Goal: Task Accomplishment & Management: Complete application form

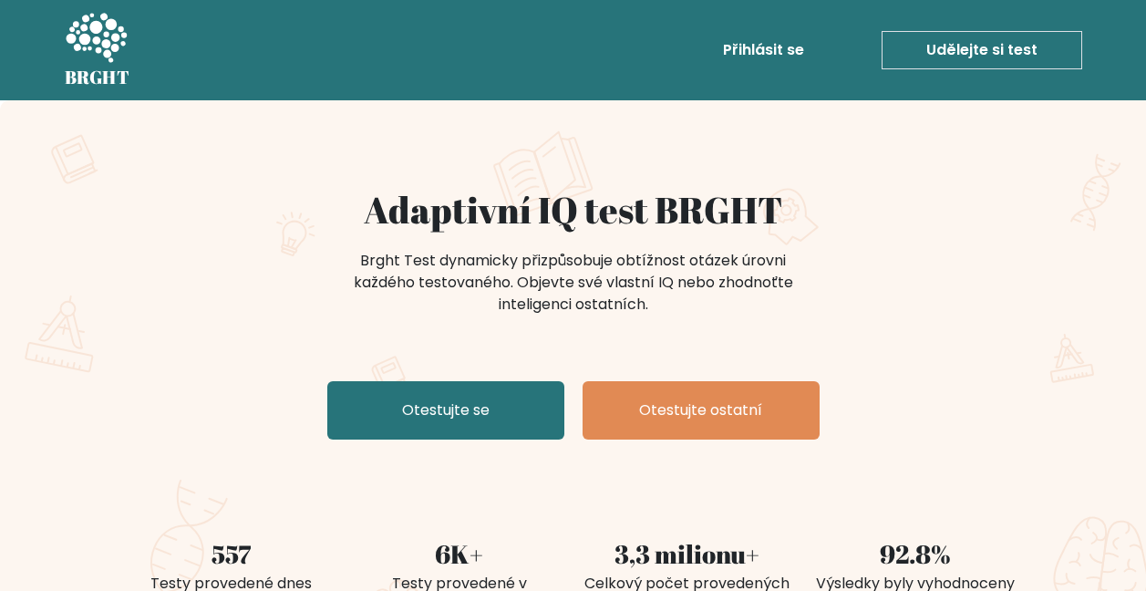
click at [499, 412] on link "Otestujte se" at bounding box center [445, 410] width 237 height 58
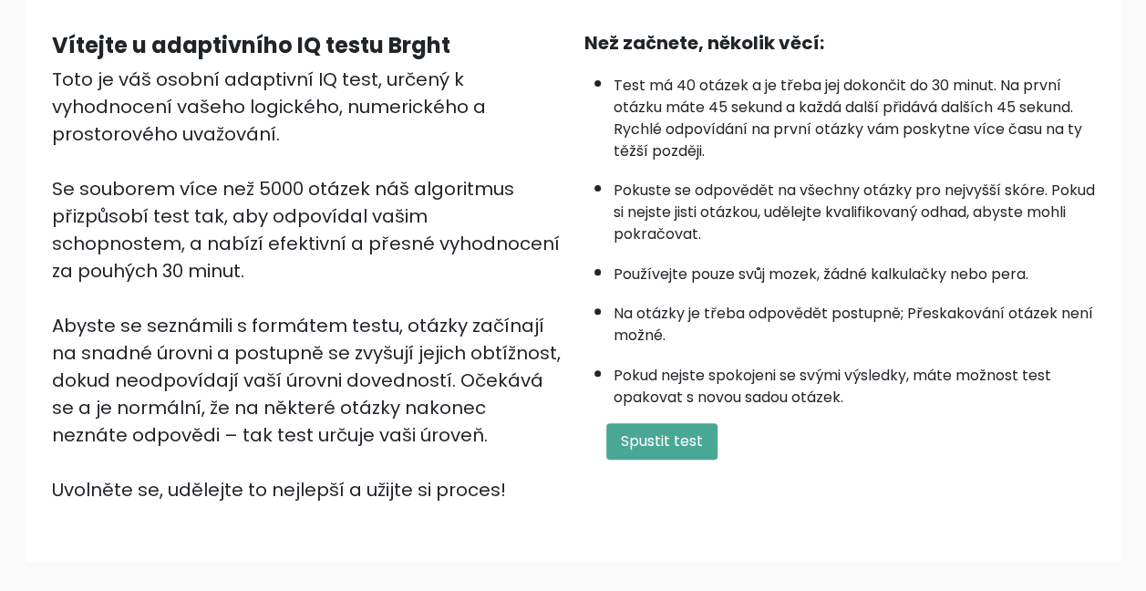
scroll to position [182, 0]
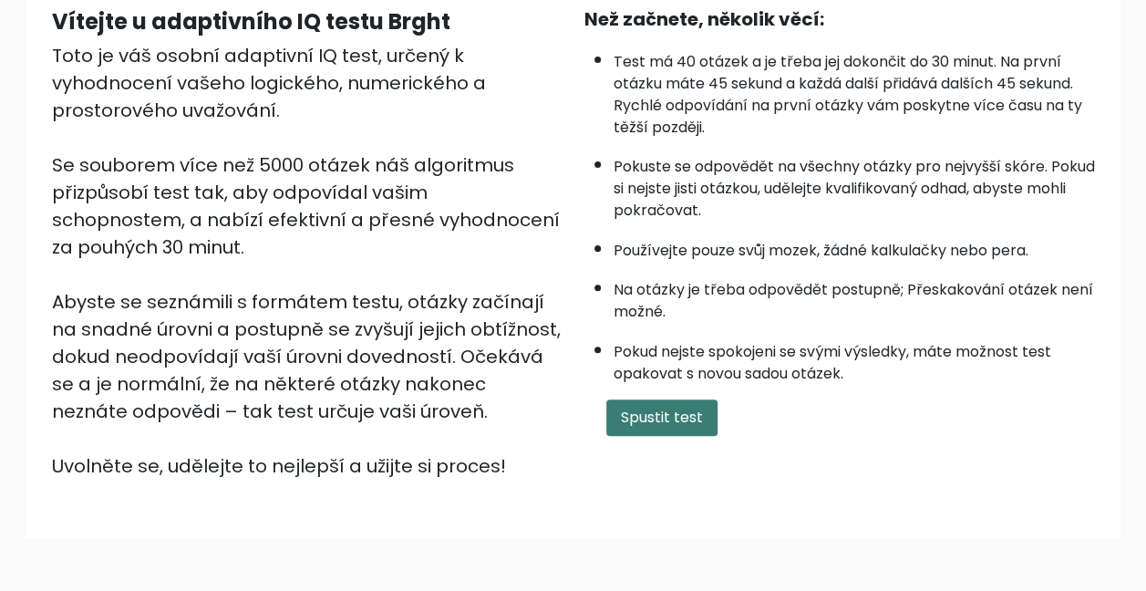
click at [658, 423] on button "Spustit test" at bounding box center [661, 417] width 111 height 36
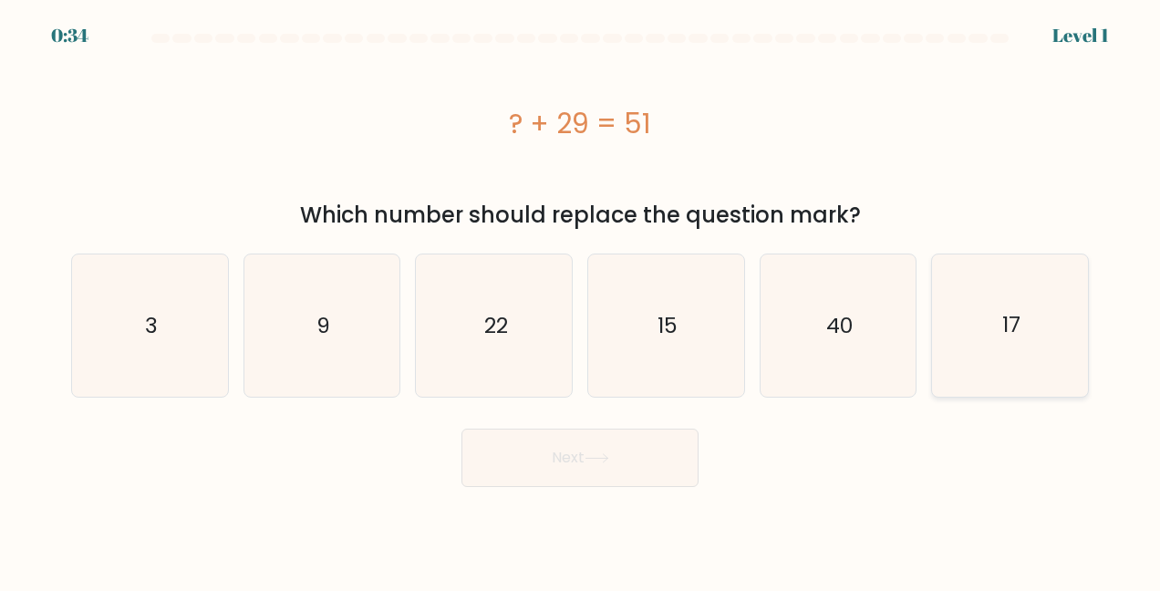
click at [1011, 337] on text "17" at bounding box center [1011, 325] width 18 height 29
click at [581, 300] on input "f. 17" at bounding box center [580, 297] width 1 height 5
radio input "true"
click at [573, 462] on button "Next" at bounding box center [579, 458] width 237 height 58
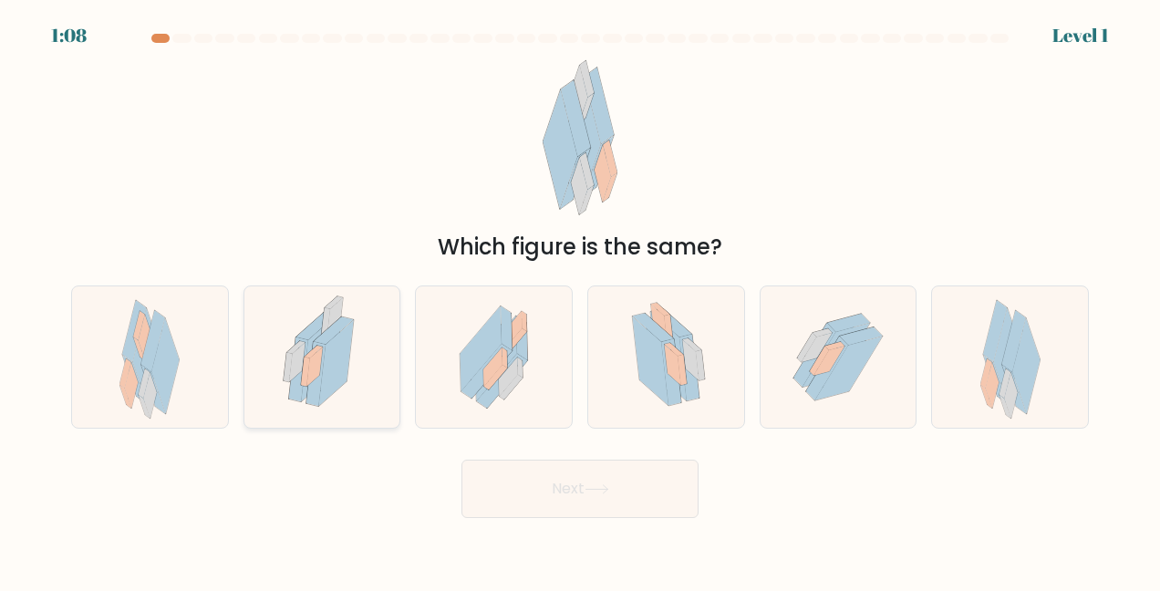
click at [365, 385] on icon at bounding box center [322, 357] width 98 height 142
click at [580, 300] on input "b." at bounding box center [580, 297] width 1 height 5
radio input "true"
click at [626, 473] on button "Next" at bounding box center [579, 489] width 237 height 58
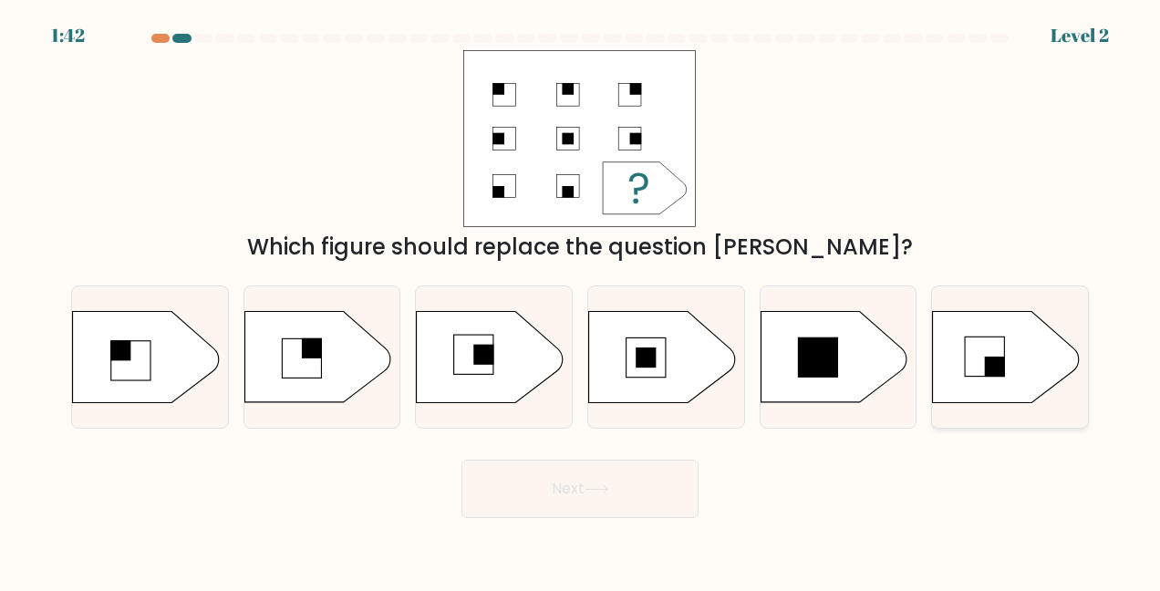
click at [992, 378] on icon at bounding box center [1006, 357] width 146 height 91
click at [581, 300] on input "f." at bounding box center [580, 297] width 1 height 5
radio input "true"
click at [600, 474] on button "Next" at bounding box center [579, 489] width 237 height 58
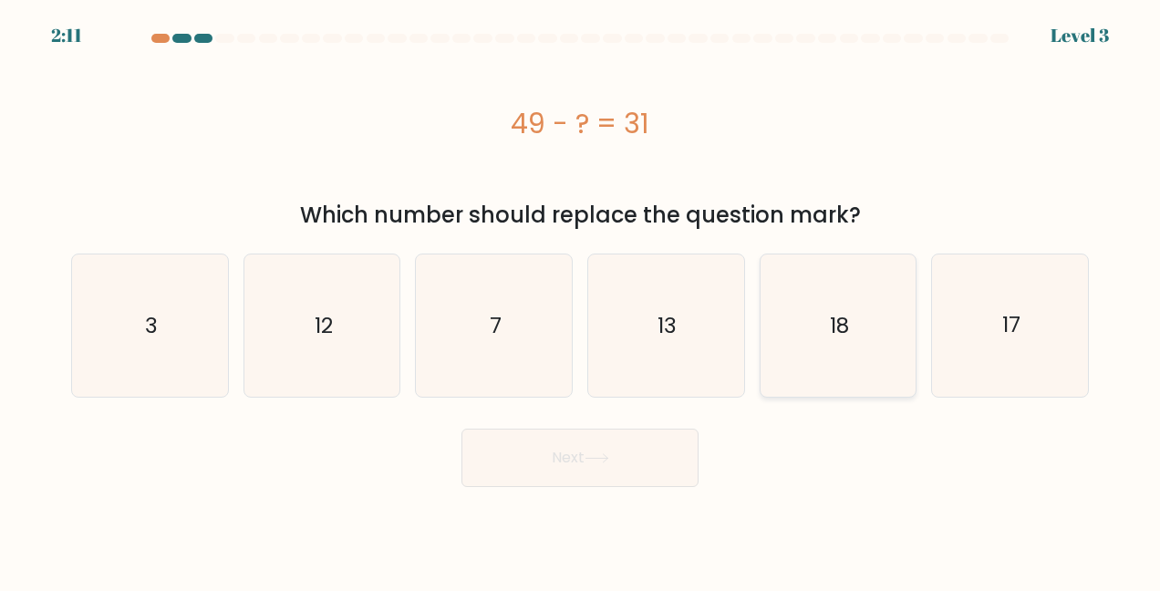
click at [856, 347] on icon "18" at bounding box center [838, 325] width 142 height 142
click at [581, 300] on input "e. 18" at bounding box center [580, 297] width 1 height 5
radio input "true"
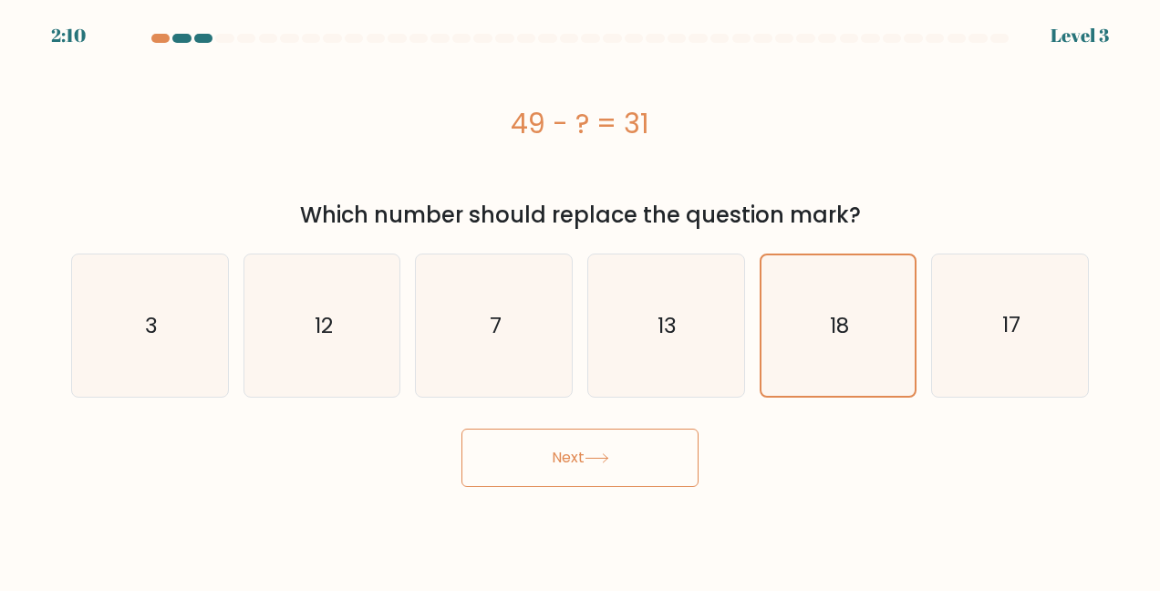
click at [600, 472] on button "Next" at bounding box center [579, 458] width 237 height 58
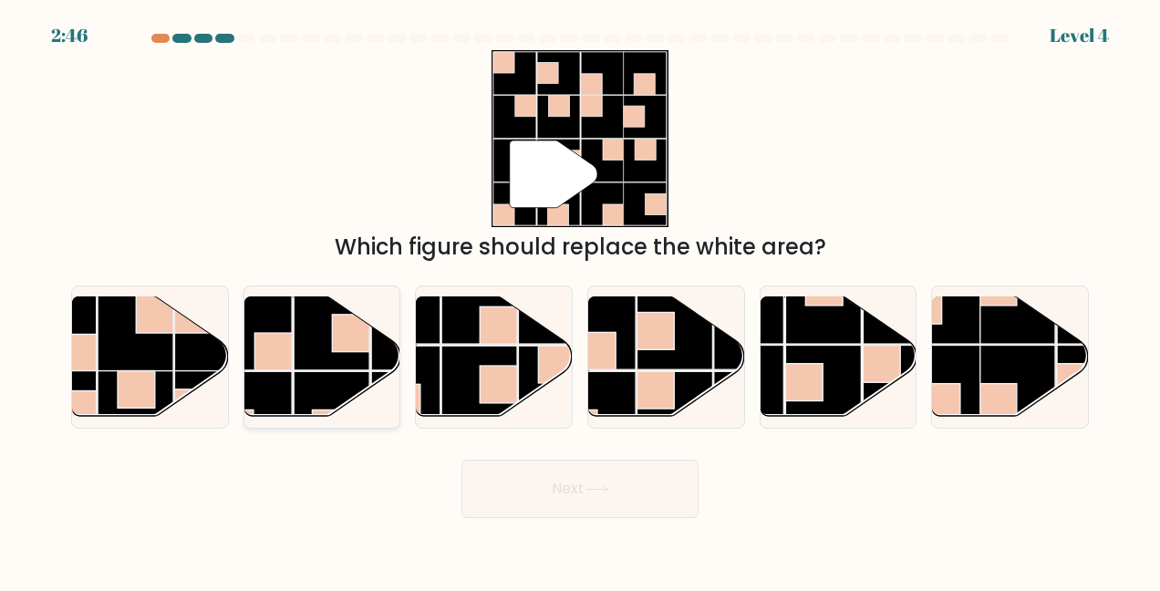
click at [341, 343] on rect at bounding box center [350, 333] width 37 height 37
click at [580, 300] on input "b." at bounding box center [580, 297] width 1 height 5
radio input "true"
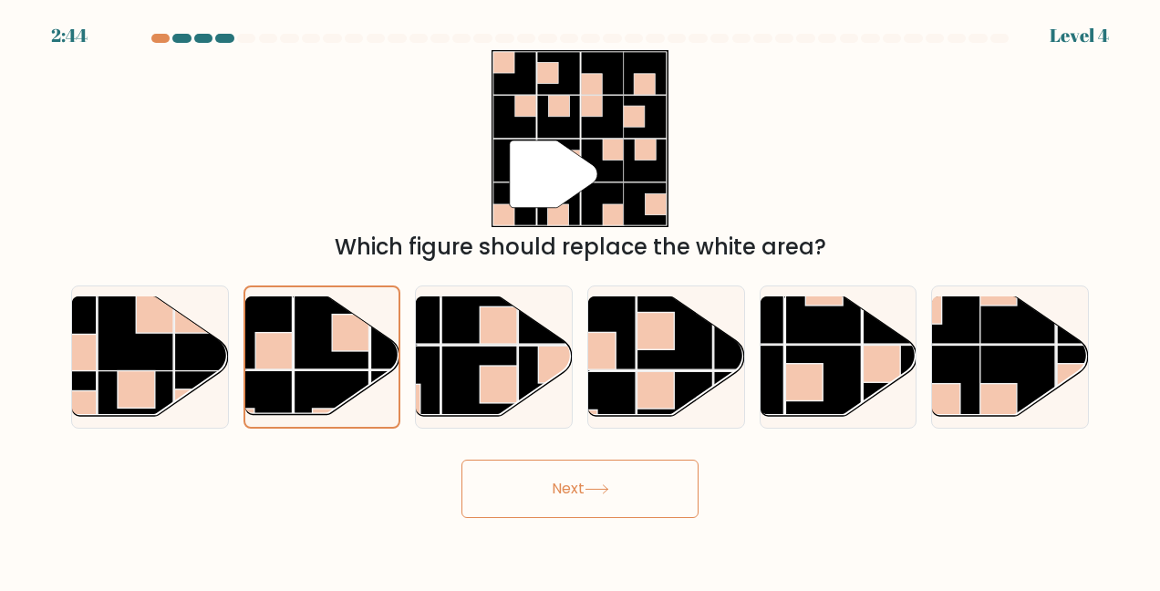
click at [525, 486] on button "Next" at bounding box center [579, 489] width 237 height 58
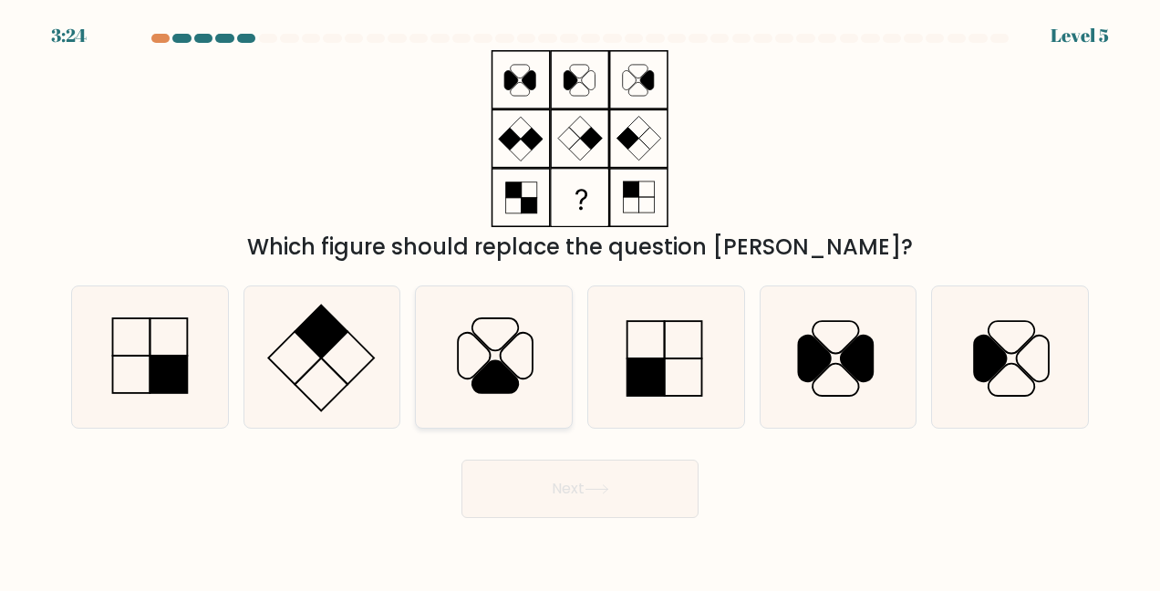
click at [511, 367] on icon at bounding box center [494, 357] width 142 height 142
click at [580, 300] on input "c." at bounding box center [580, 297] width 1 height 5
radio input "true"
click at [579, 491] on button "Next" at bounding box center [579, 489] width 237 height 58
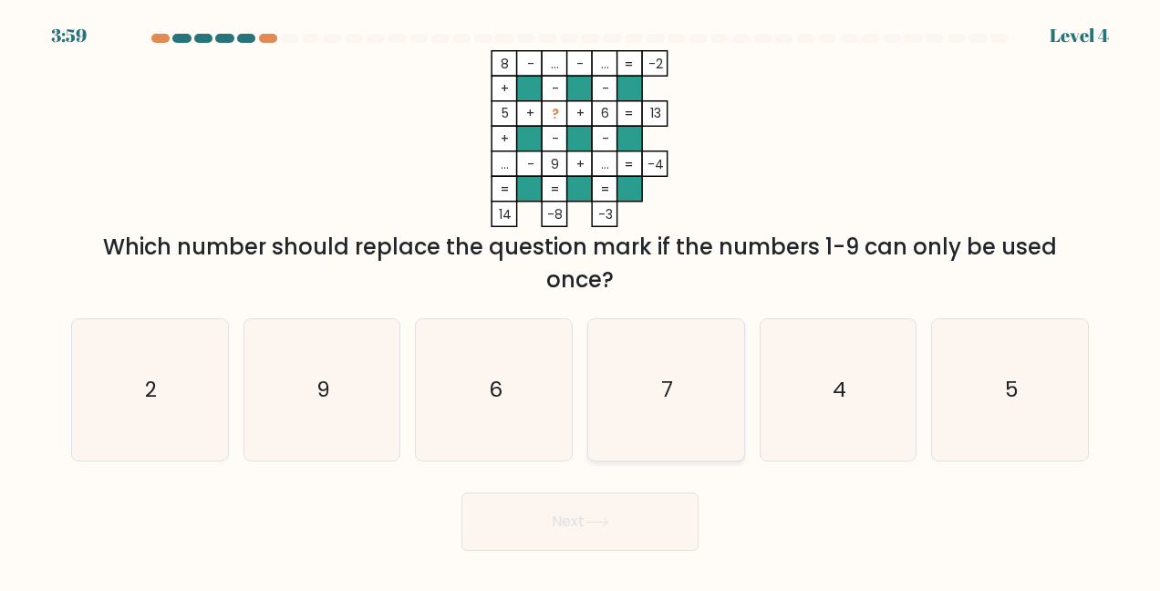
click at [620, 425] on icon "7" at bounding box center [666, 390] width 142 height 142
click at [581, 300] on input "d. 7" at bounding box center [580, 297] width 1 height 5
radio input "true"
click at [600, 538] on button "Next" at bounding box center [579, 521] width 237 height 58
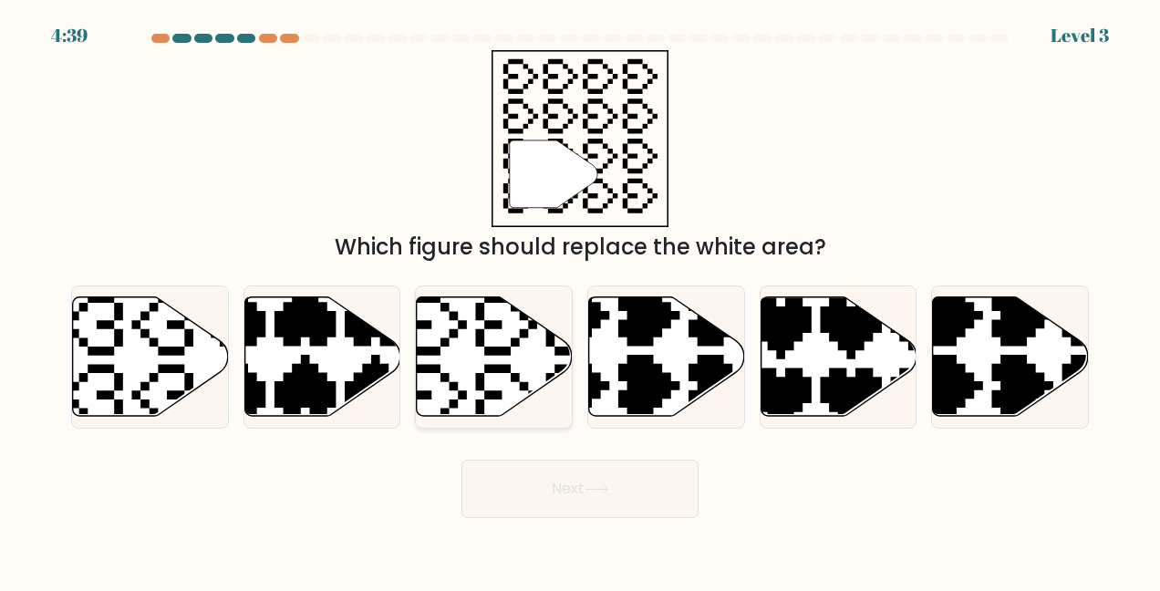
click at [483, 370] on icon at bounding box center [495, 355] width 156 height 119
click at [580, 300] on input "c." at bounding box center [580, 297] width 1 height 5
radio input "true"
click at [568, 483] on button "Next" at bounding box center [579, 489] width 237 height 58
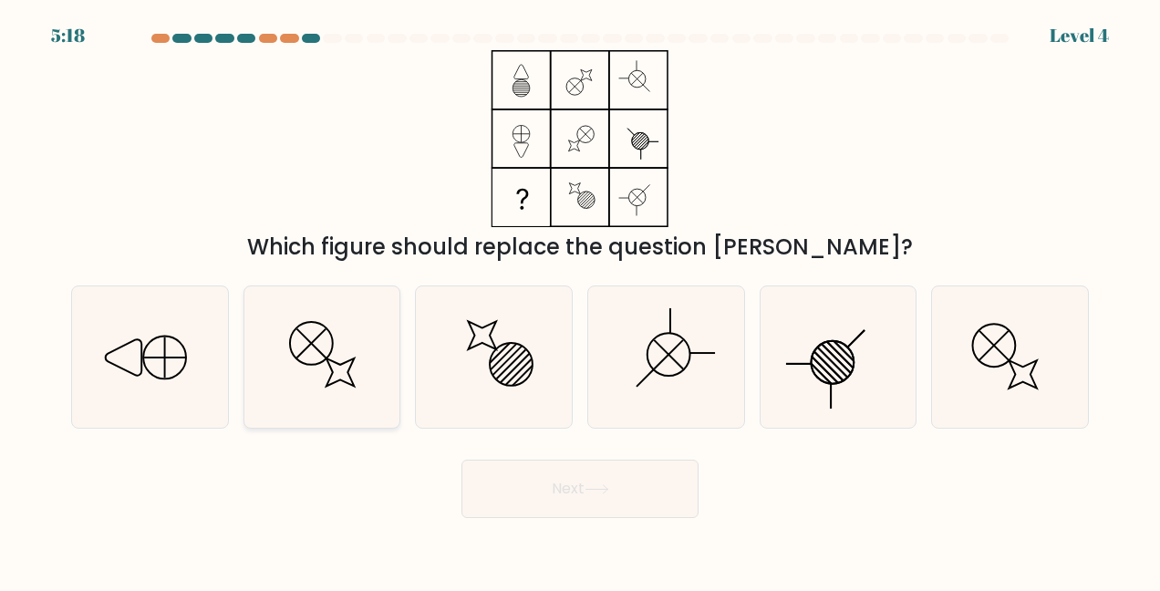
click at [305, 379] on icon at bounding box center [322, 357] width 142 height 142
click at [580, 300] on input "b." at bounding box center [580, 297] width 1 height 5
radio input "true"
click at [542, 497] on button "Next" at bounding box center [579, 489] width 237 height 58
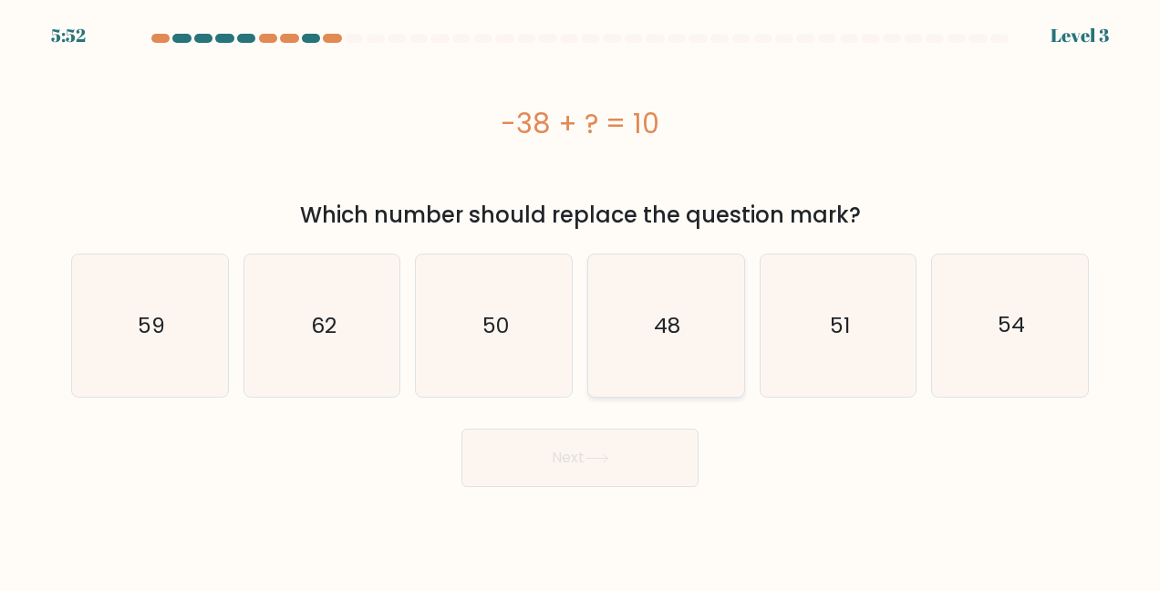
click at [712, 380] on icon "48" at bounding box center [666, 325] width 142 height 142
click at [581, 300] on input "d. 48" at bounding box center [580, 297] width 1 height 5
radio input "true"
click at [588, 448] on button "Next" at bounding box center [579, 458] width 237 height 58
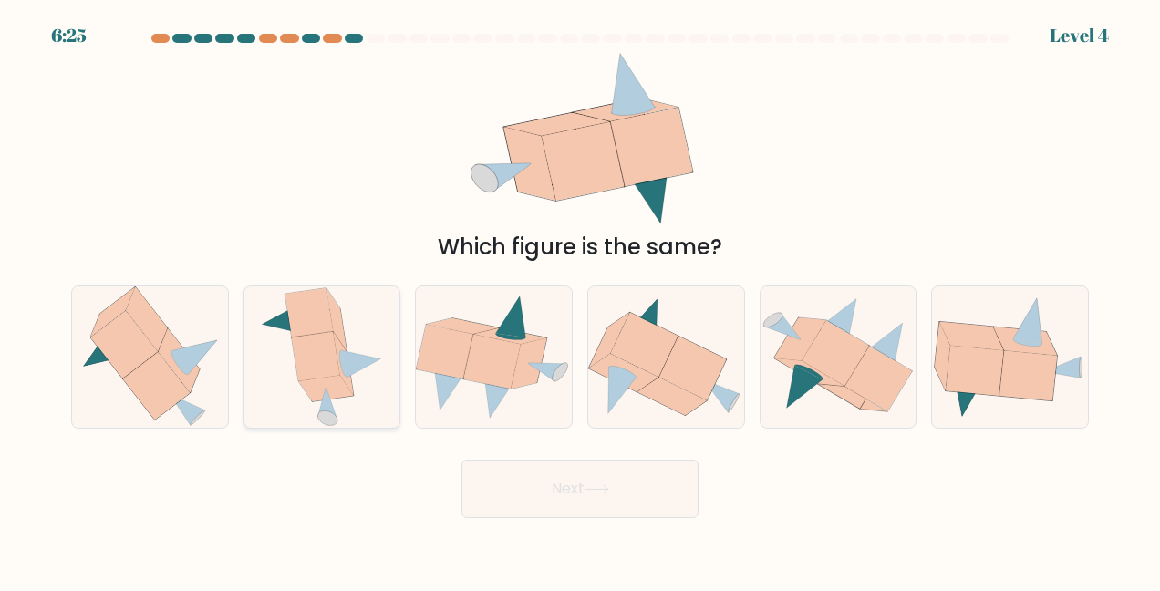
drag, startPoint x: 706, startPoint y: 432, endPoint x: 323, endPoint y: 375, distance: 387.3
click at [323, 375] on form at bounding box center [580, 276] width 1160 height 484
click at [323, 375] on icon at bounding box center [316, 356] width 48 height 49
click at [580, 300] on input "b." at bounding box center [580, 297] width 1 height 5
radio input "true"
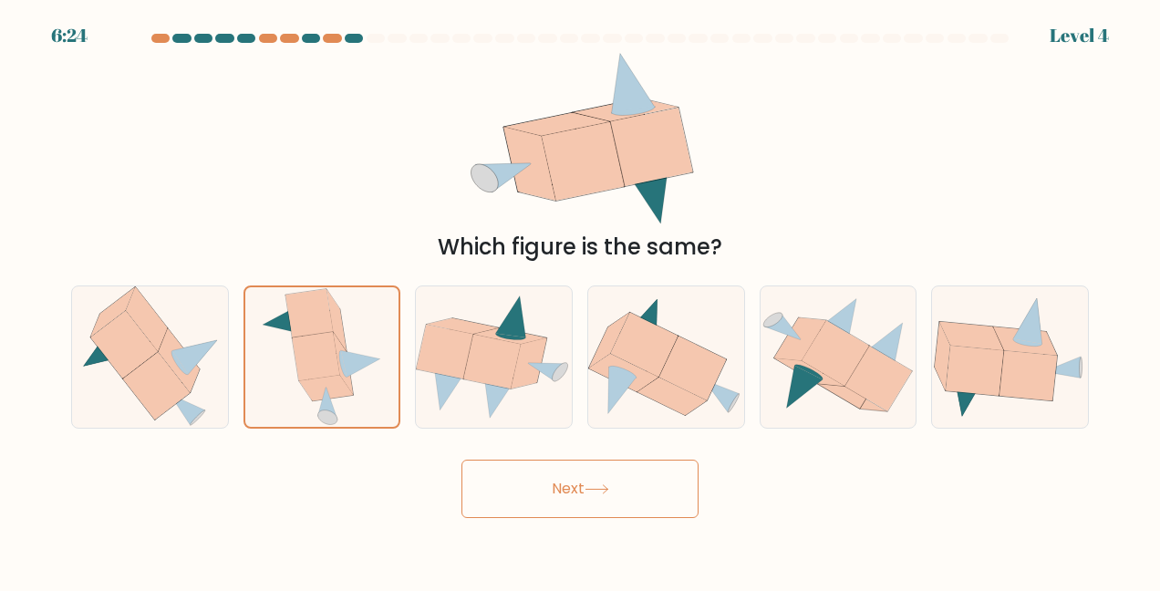
click at [552, 492] on button "Next" at bounding box center [579, 489] width 237 height 58
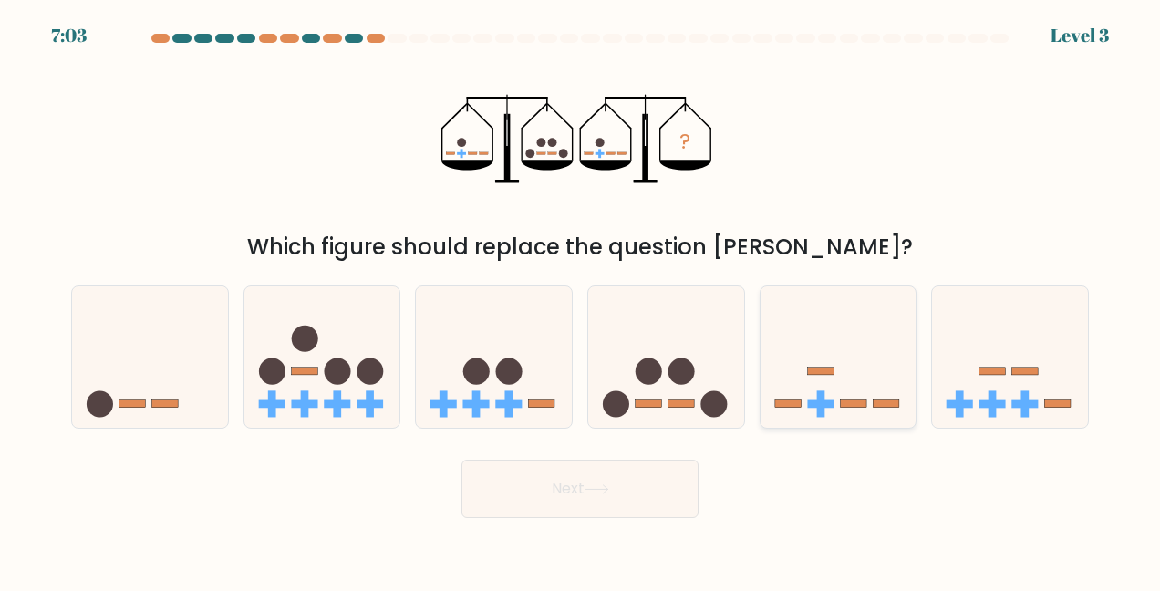
click at [823, 404] on rect at bounding box center [820, 404] width 26 height 8
click at [581, 300] on input "e." at bounding box center [580, 297] width 1 height 5
radio input "true"
click at [600, 467] on button "Next" at bounding box center [579, 489] width 237 height 58
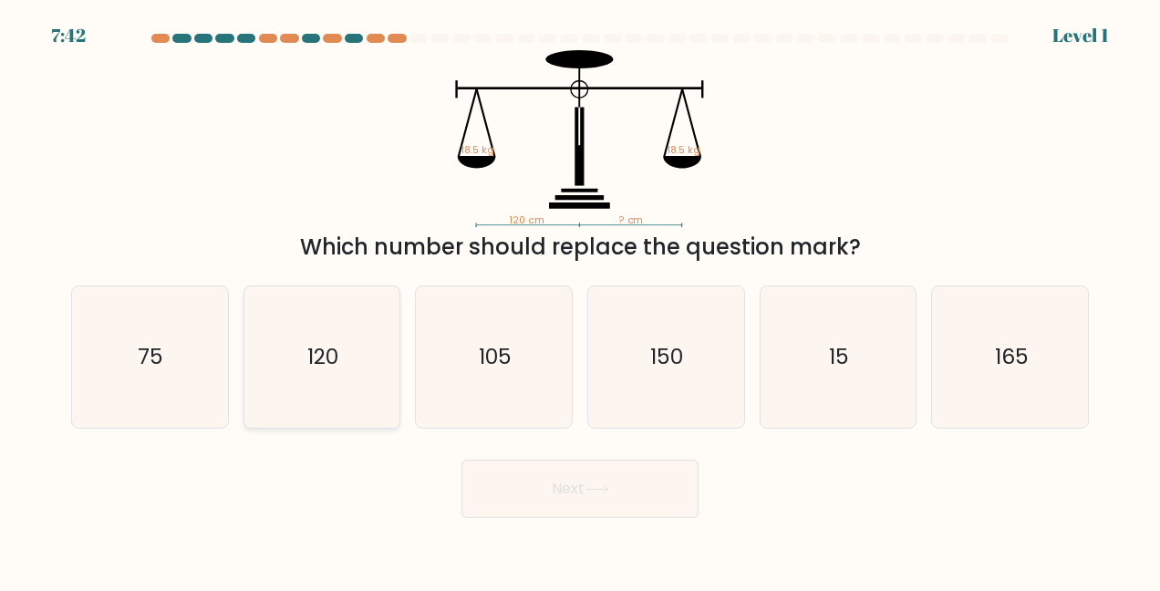
click at [357, 359] on icon "120" at bounding box center [322, 357] width 142 height 142
click at [580, 300] on input "b. 120" at bounding box center [580, 297] width 1 height 5
radio input "true"
click at [581, 503] on button "Next" at bounding box center [579, 489] width 237 height 58
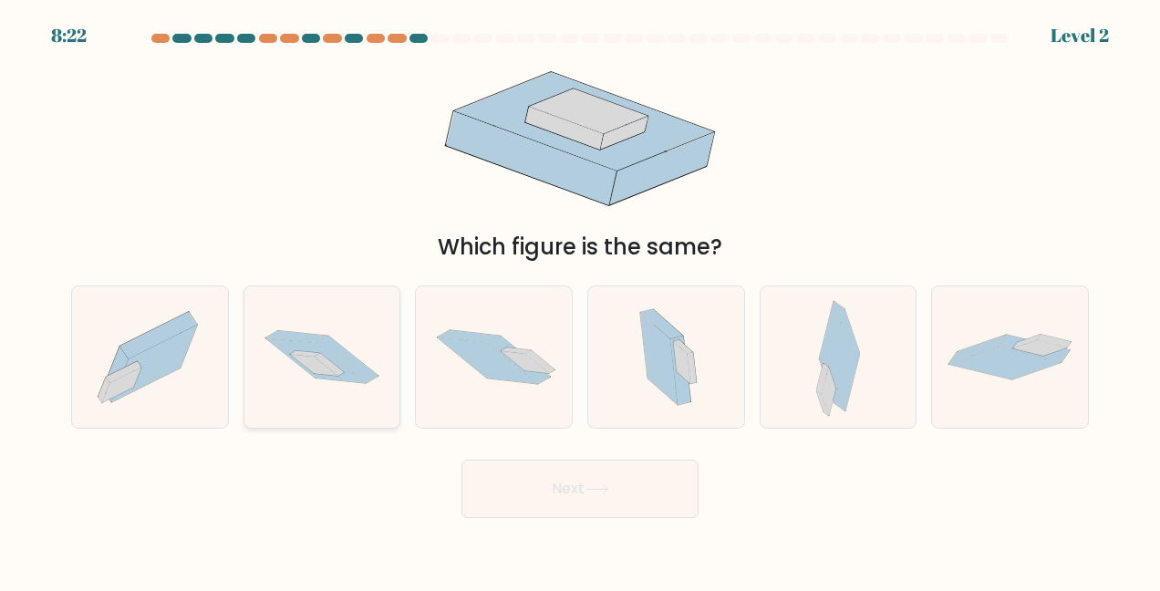
click at [323, 334] on icon at bounding box center [322, 357] width 156 height 103
click at [580, 300] on input "b." at bounding box center [580, 297] width 1 height 5
radio input "true"
click at [542, 478] on button "Next" at bounding box center [579, 489] width 237 height 58
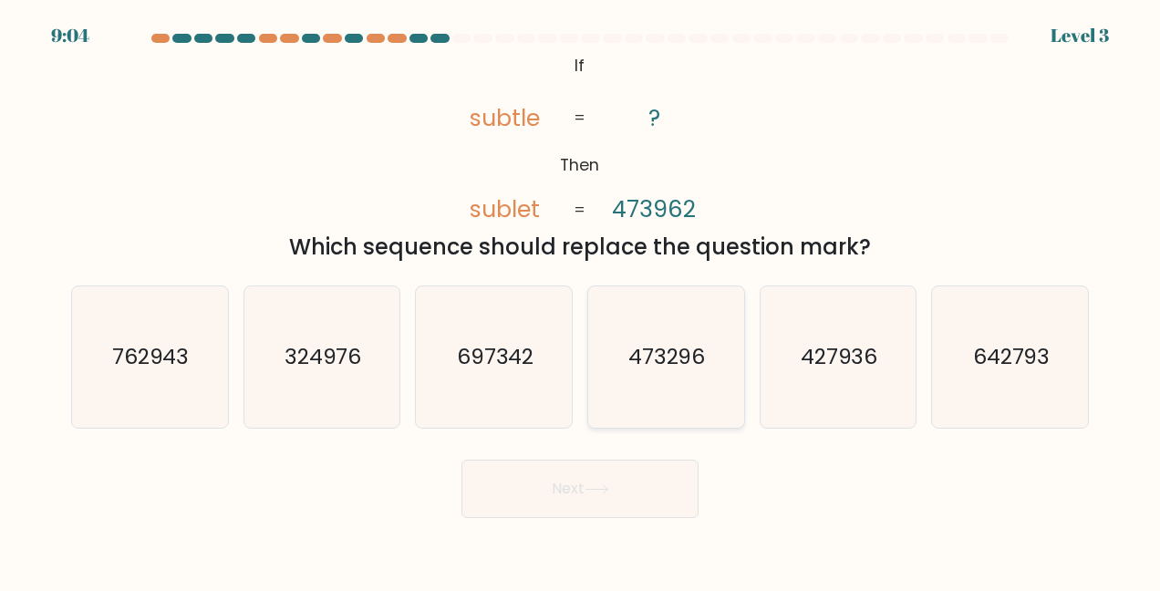
click at [637, 401] on icon "473296" at bounding box center [666, 357] width 142 height 142
click at [581, 300] on input "d. 473296" at bounding box center [580, 297] width 1 height 5
radio input "true"
click at [593, 498] on button "Next" at bounding box center [579, 489] width 237 height 58
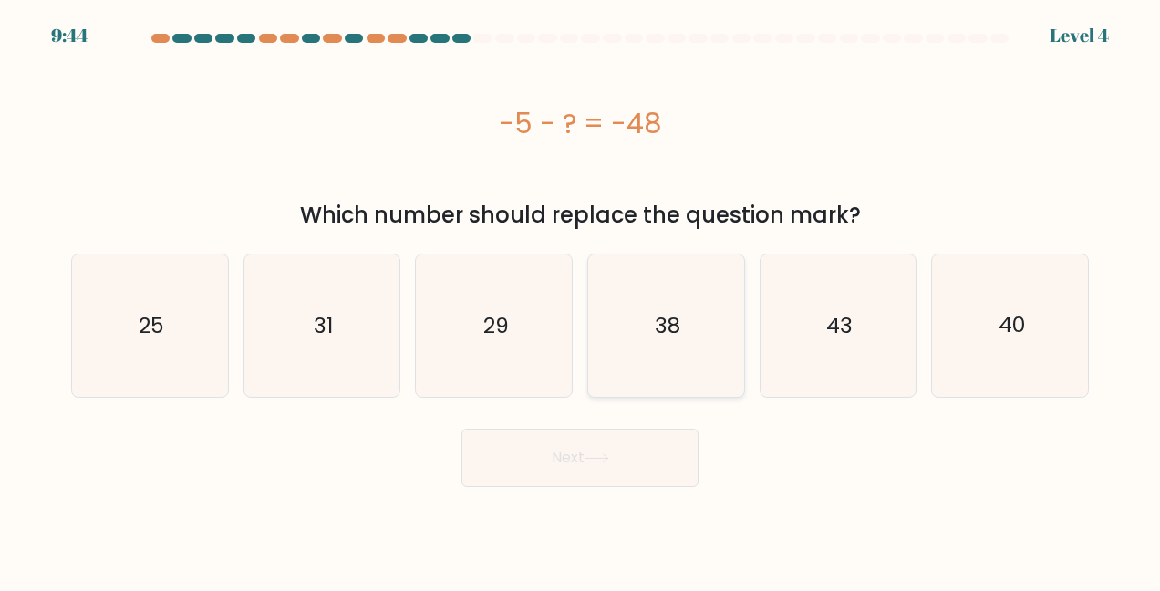
click at [642, 316] on icon "38" at bounding box center [666, 325] width 142 height 142
click at [581, 300] on input "d. 38" at bounding box center [580, 297] width 1 height 5
radio input "true"
click at [593, 482] on button "Next" at bounding box center [579, 458] width 237 height 58
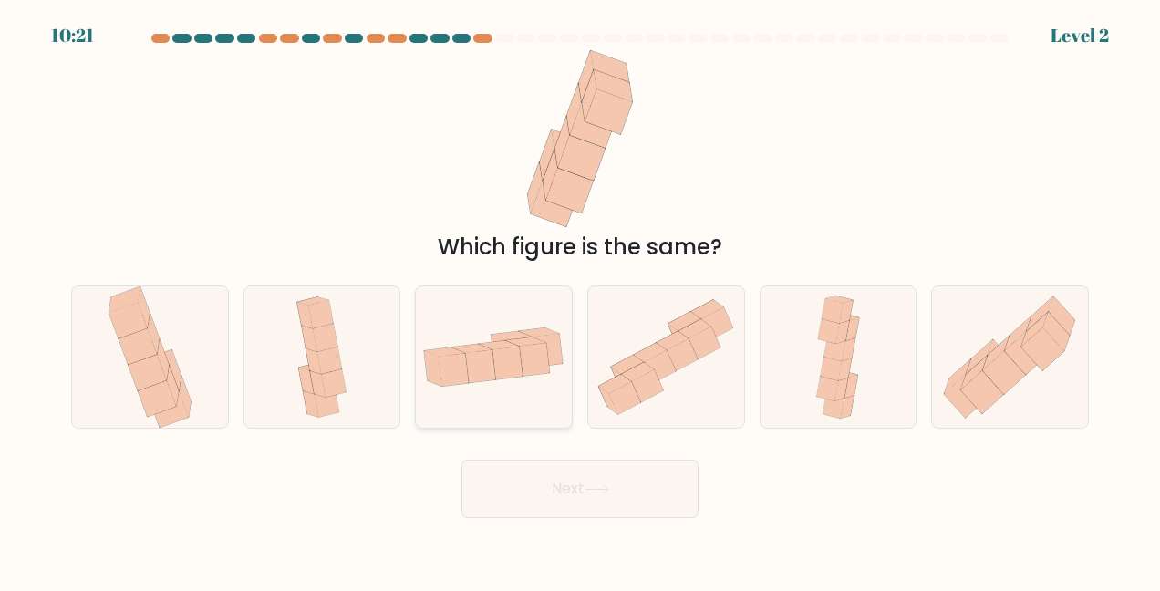
click at [463, 366] on icon at bounding box center [454, 369] width 30 height 33
click at [580, 300] on input "c." at bounding box center [580, 297] width 1 height 5
radio input "true"
click at [576, 507] on button "Next" at bounding box center [579, 489] width 237 height 58
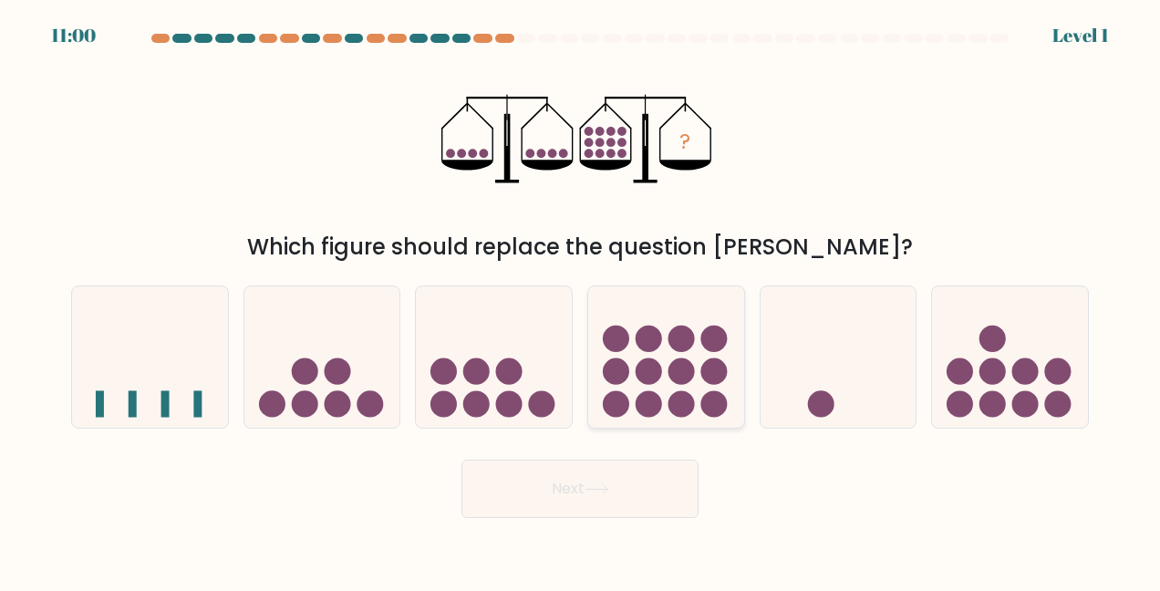
click at [697, 362] on icon at bounding box center [666, 357] width 156 height 129
click at [581, 300] on input "d." at bounding box center [580, 297] width 1 height 5
radio input "true"
click at [590, 485] on icon at bounding box center [597, 489] width 25 height 10
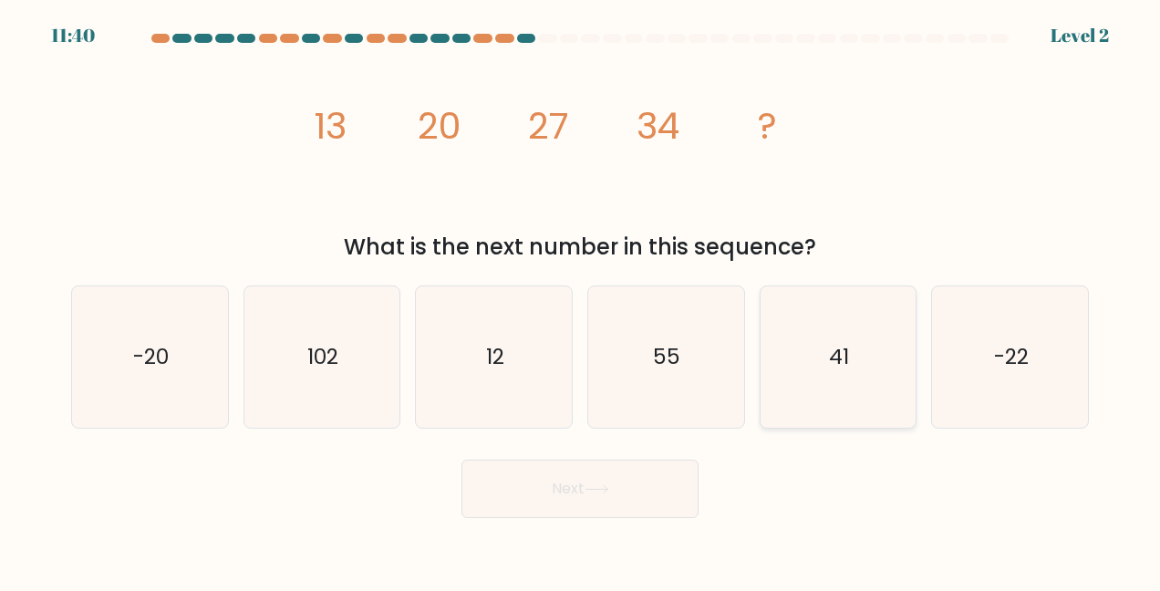
click at [803, 384] on icon "41" at bounding box center [838, 357] width 142 height 142
click at [581, 300] on input "e. 41" at bounding box center [580, 297] width 1 height 5
radio input "true"
click at [611, 482] on button "Next" at bounding box center [579, 489] width 237 height 58
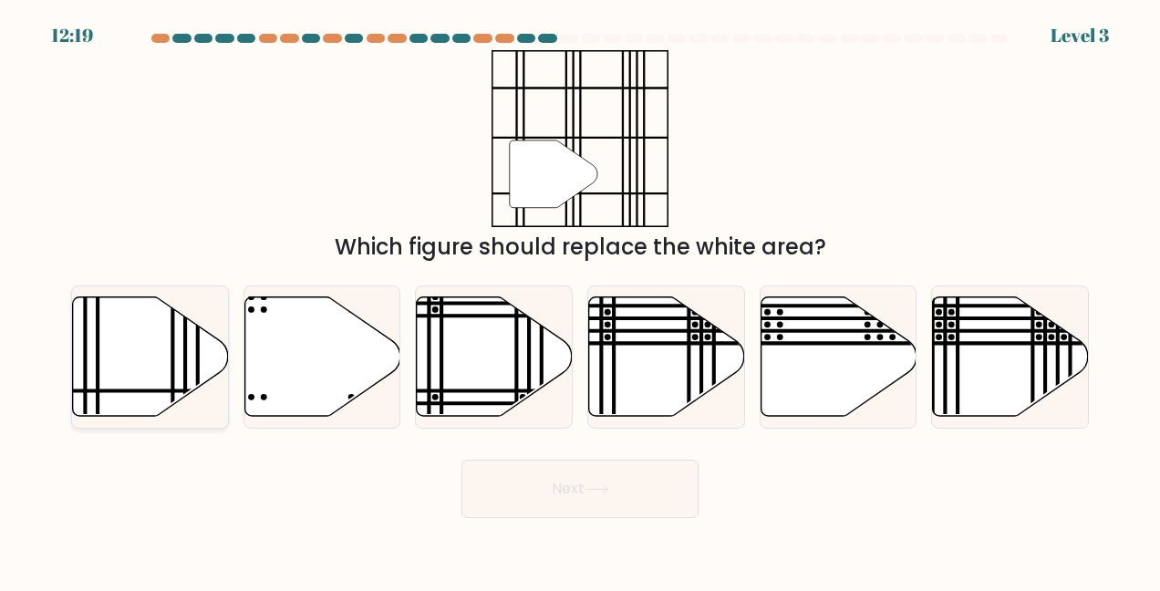
click at [130, 361] on icon at bounding box center [151, 355] width 156 height 119
click at [580, 300] on input "a." at bounding box center [580, 297] width 1 height 5
radio input "true"
click at [538, 506] on button "Next" at bounding box center [579, 489] width 237 height 58
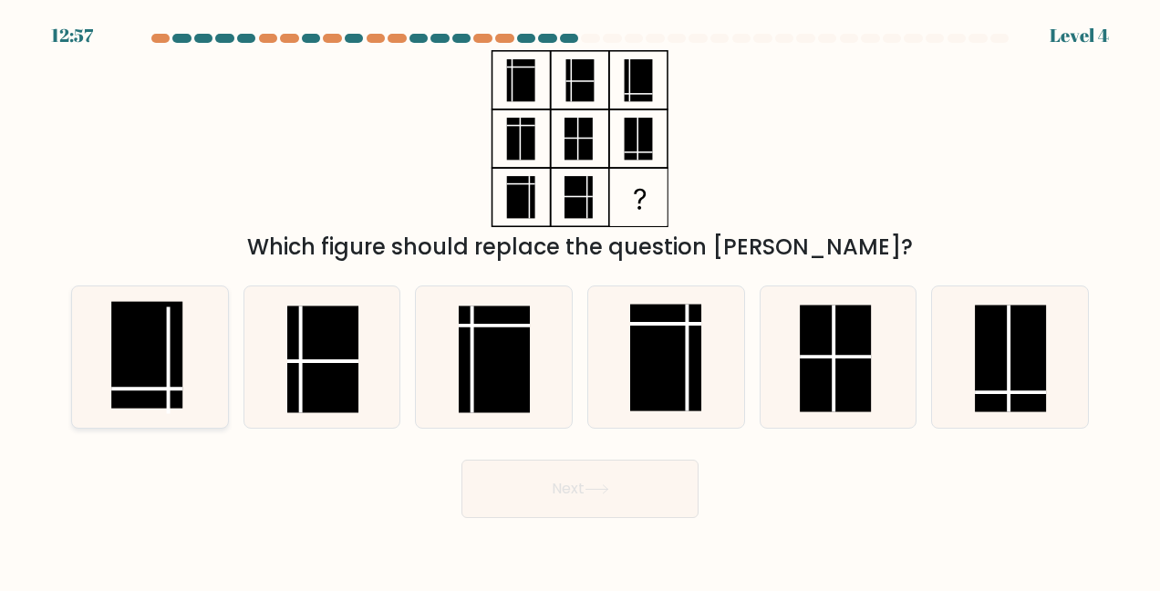
click at [119, 399] on rect at bounding box center [147, 355] width 71 height 108
click at [580, 300] on input "a." at bounding box center [580, 297] width 1 height 5
radio input "true"
click at [501, 492] on button "Next" at bounding box center [579, 489] width 237 height 58
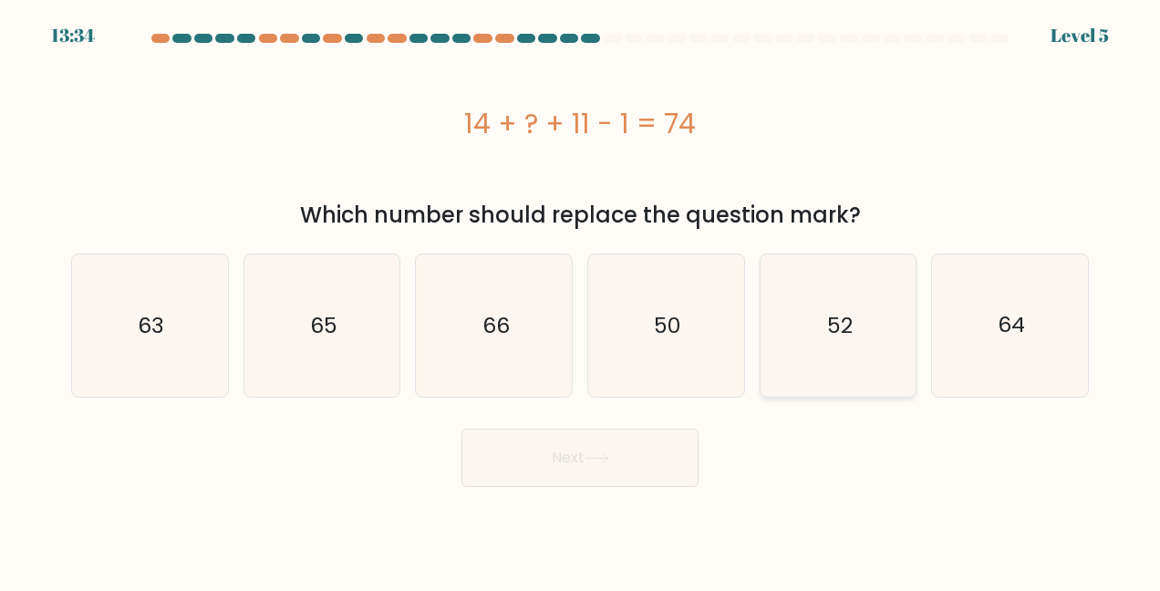
click at [813, 367] on icon "52" at bounding box center [838, 325] width 142 height 142
click at [581, 300] on input "e. 52" at bounding box center [580, 297] width 1 height 5
radio input "true"
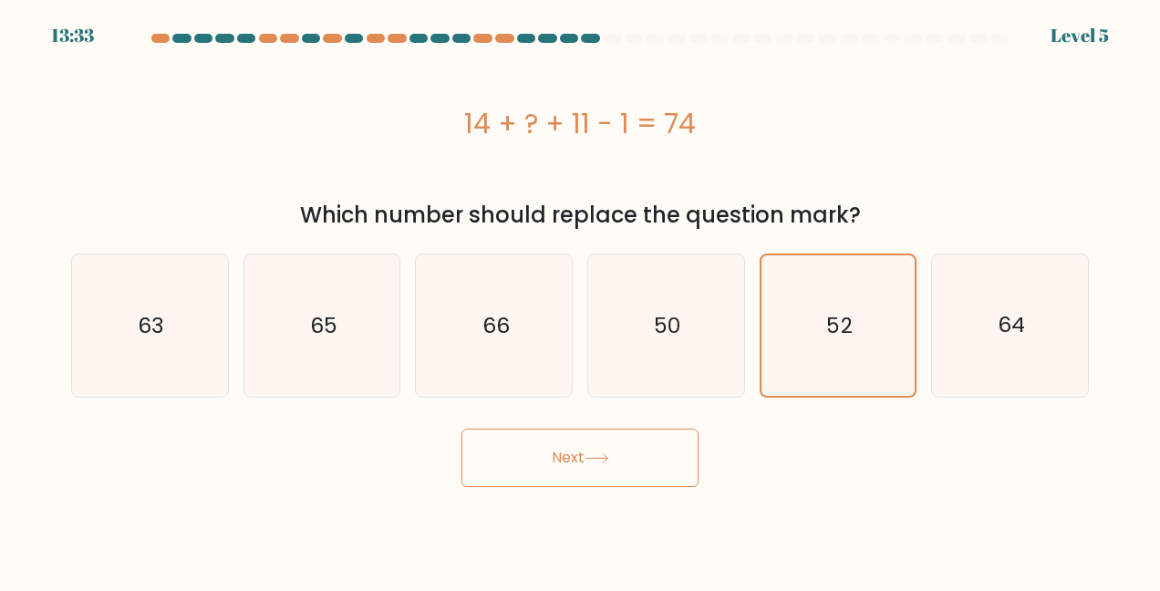
click at [632, 425] on div "Next" at bounding box center [580, 453] width 1040 height 67
click at [612, 451] on button "Next" at bounding box center [579, 458] width 237 height 58
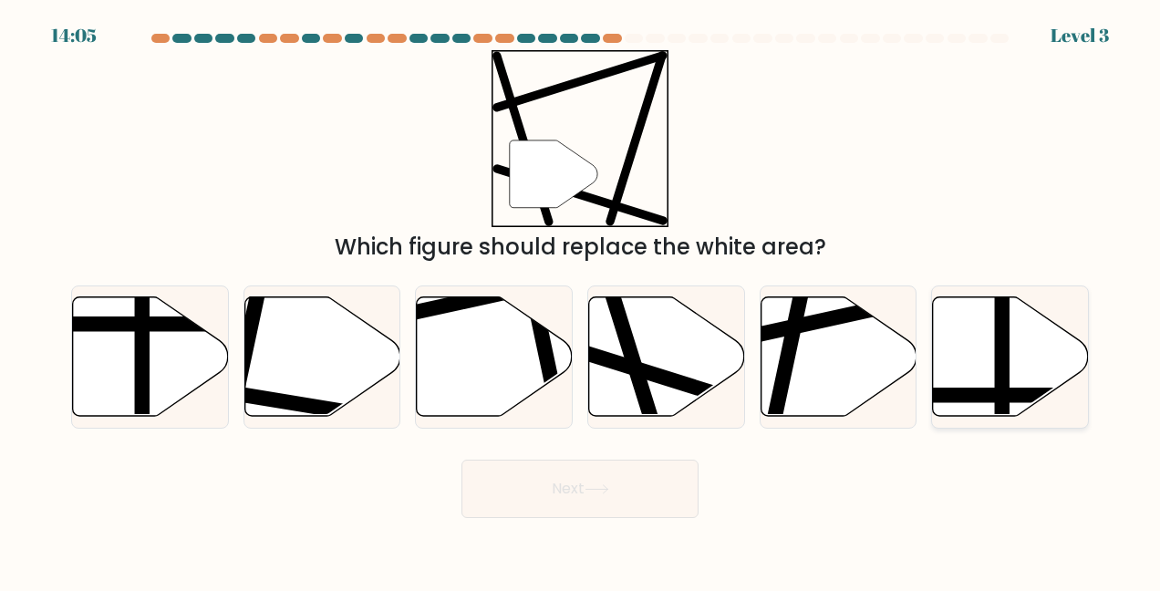
click at [1002, 369] on line at bounding box center [1002, 294] width 0 height 314
click at [581, 300] on input "f." at bounding box center [580, 297] width 1 height 5
radio input "true"
click at [612, 507] on button "Next" at bounding box center [579, 489] width 237 height 58
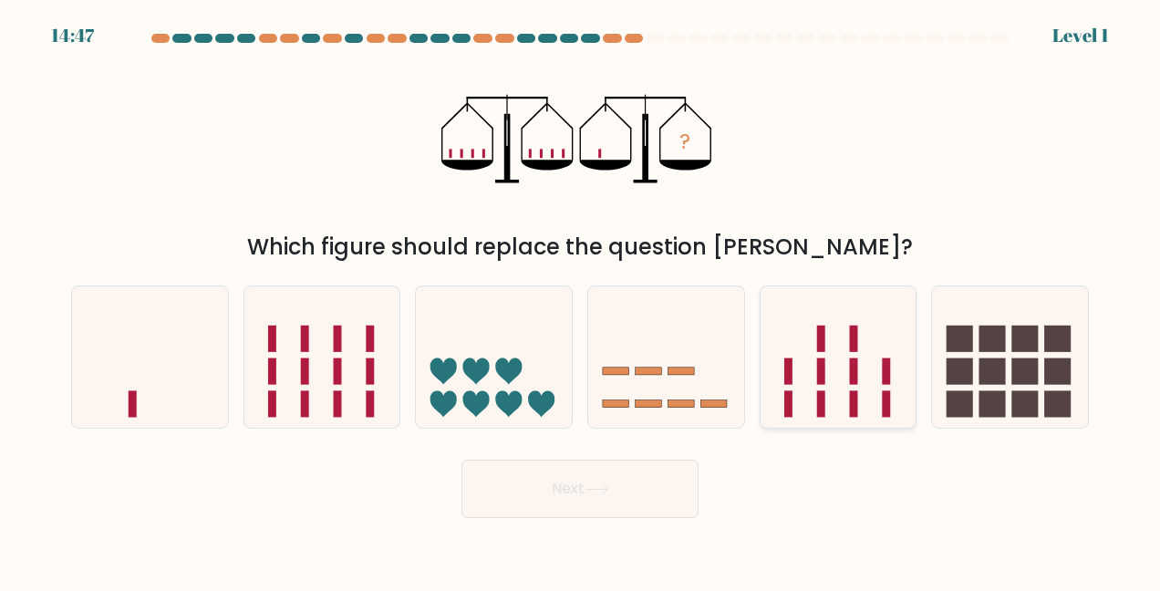
click at [829, 370] on icon at bounding box center [839, 357] width 156 height 129
click at [581, 300] on input "e." at bounding box center [580, 297] width 1 height 5
radio input "true"
click at [606, 451] on div "Next" at bounding box center [580, 484] width 1040 height 67
click at [575, 488] on button "Next" at bounding box center [579, 489] width 237 height 58
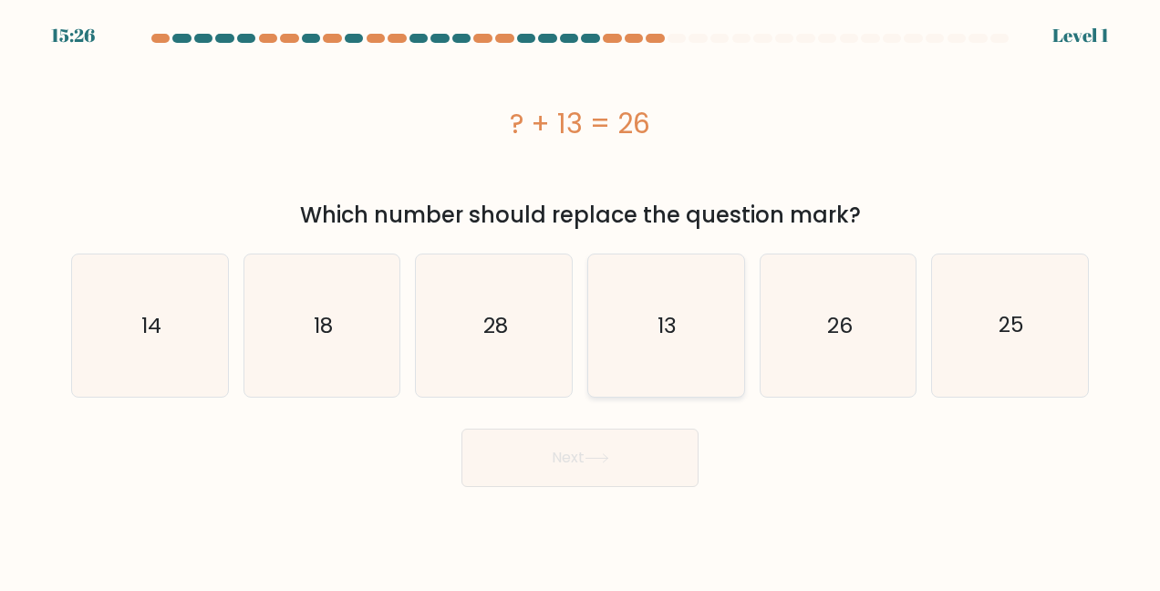
click at [638, 333] on icon "13" at bounding box center [666, 325] width 142 height 142
click at [581, 300] on input "d. 13" at bounding box center [580, 297] width 1 height 5
radio input "true"
click at [595, 460] on icon at bounding box center [597, 458] width 25 height 10
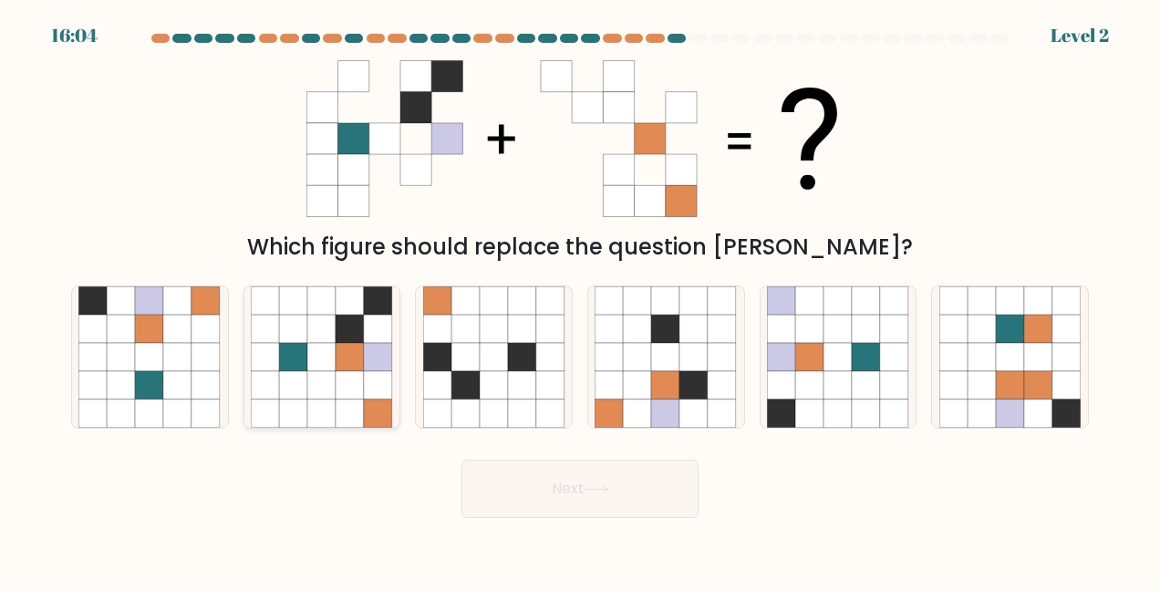
click at [363, 373] on icon at bounding box center [350, 385] width 28 height 28
click at [580, 300] on input "b." at bounding box center [580, 297] width 1 height 5
radio input "true"
click at [671, 511] on button "Next" at bounding box center [579, 489] width 237 height 58
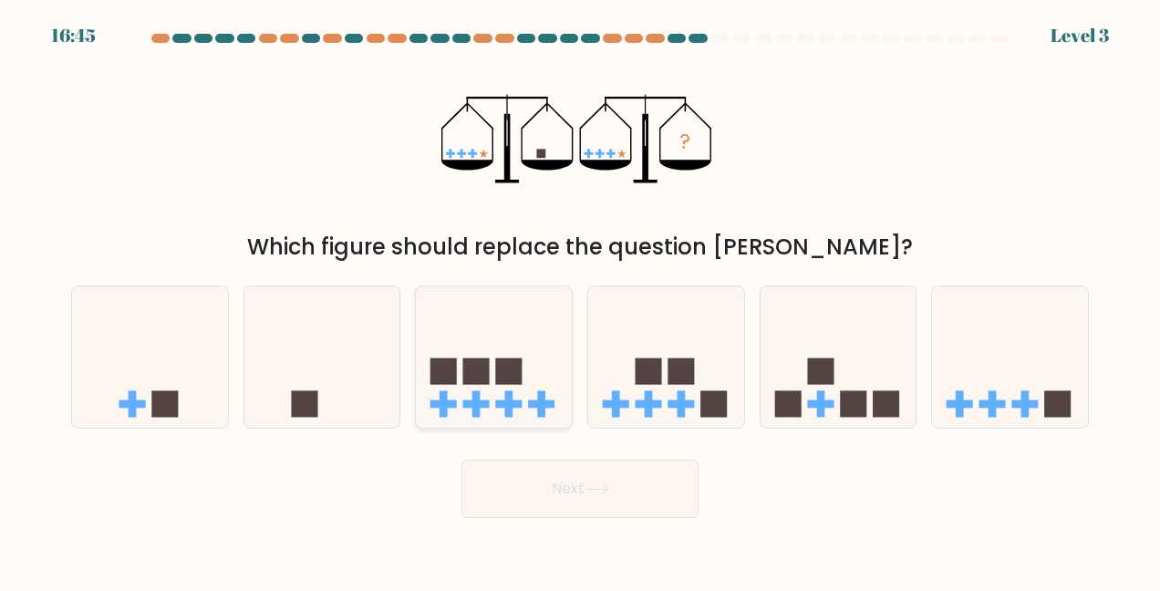
click at [509, 343] on icon at bounding box center [494, 357] width 156 height 129
click at [580, 300] on input "c." at bounding box center [580, 297] width 1 height 5
radio input "true"
click at [545, 496] on button "Next" at bounding box center [579, 489] width 237 height 58
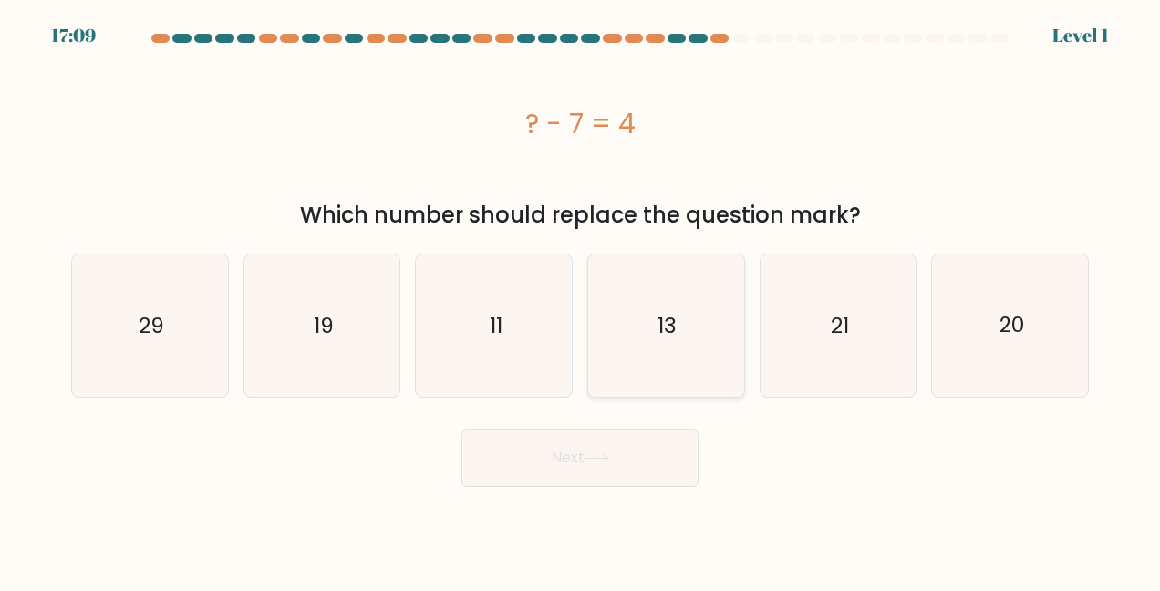
click at [619, 337] on icon "13" at bounding box center [666, 325] width 142 height 142
click at [581, 300] on input "d. 13" at bounding box center [580, 297] width 1 height 5
radio input "true"
click at [615, 454] on button "Next" at bounding box center [579, 458] width 237 height 58
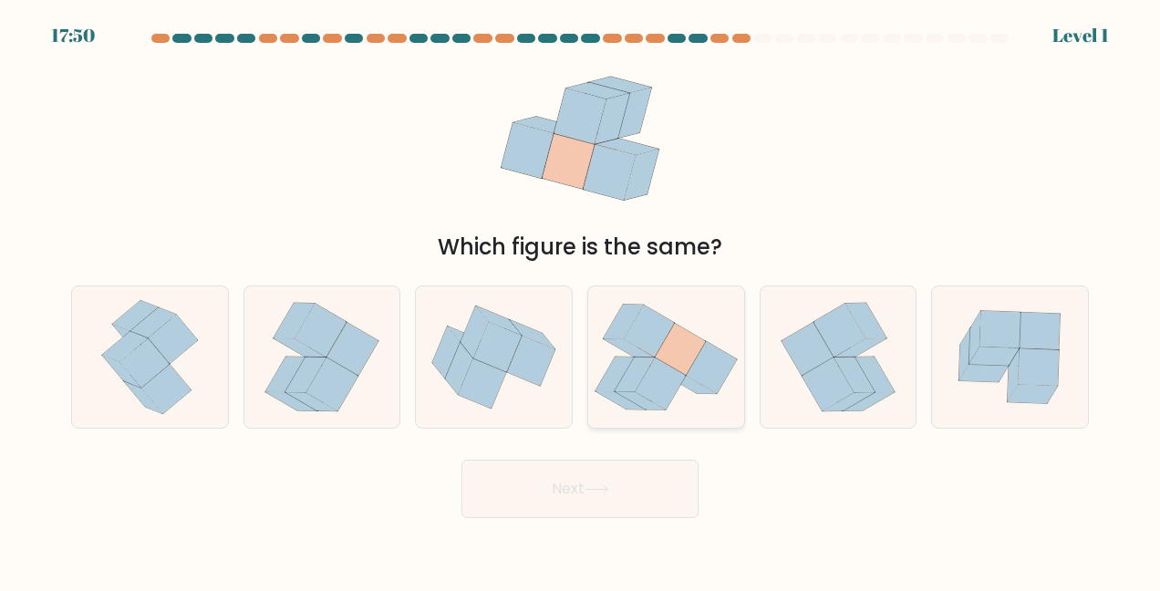
click at [663, 360] on icon at bounding box center [680, 350] width 50 height 52
click at [581, 300] on input "d." at bounding box center [580, 297] width 1 height 5
radio input "true"
click at [609, 473] on button "Next" at bounding box center [579, 489] width 237 height 58
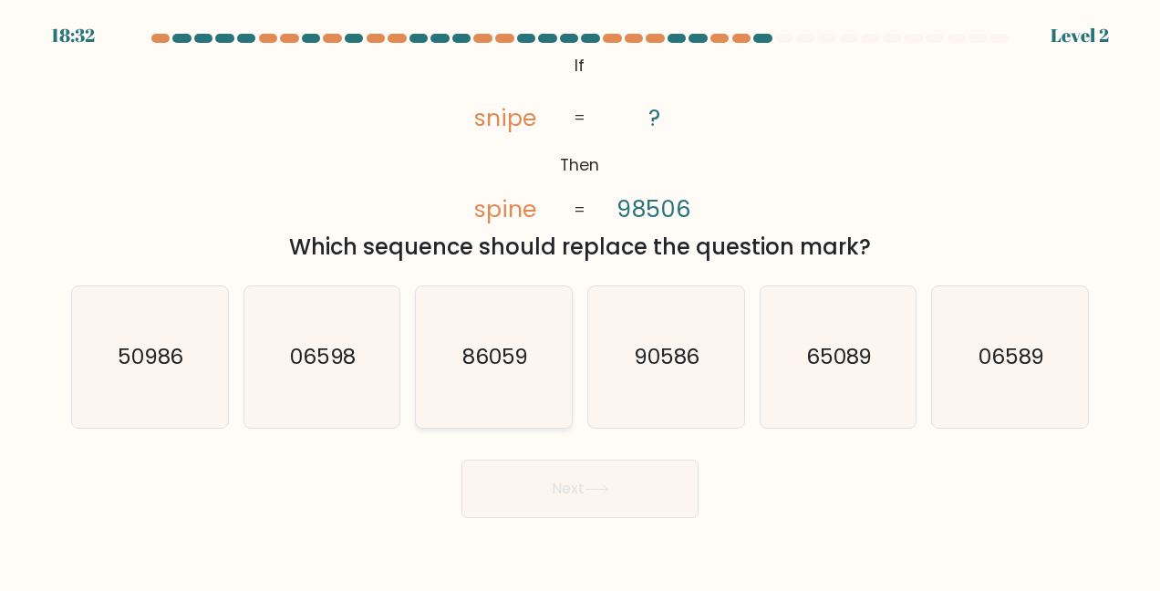
click at [462, 337] on icon "86059" at bounding box center [494, 357] width 142 height 142
click at [580, 300] on input "c. 86059" at bounding box center [580, 297] width 1 height 5
radio input "true"
click at [556, 498] on button "Next" at bounding box center [579, 489] width 237 height 58
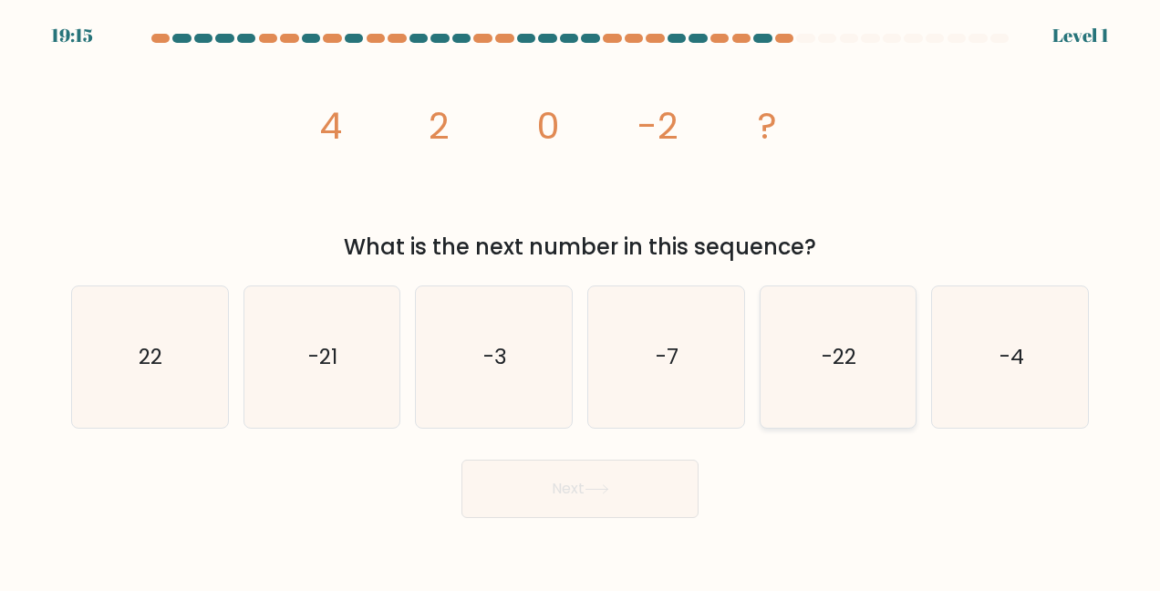
click at [807, 389] on icon "-22" at bounding box center [838, 357] width 142 height 142
click at [581, 300] on input "e. -22" at bounding box center [580, 297] width 1 height 5
radio input "true"
click at [720, 407] on icon "-7" at bounding box center [666, 357] width 142 height 142
click at [581, 300] on input "d. -7" at bounding box center [580, 297] width 1 height 5
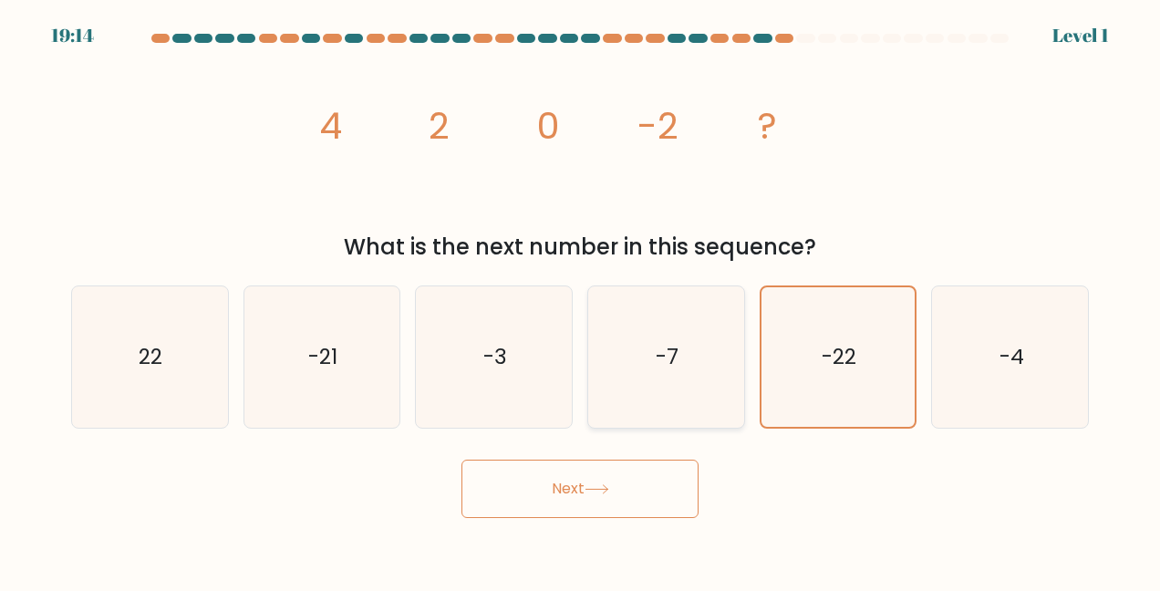
radio input "true"
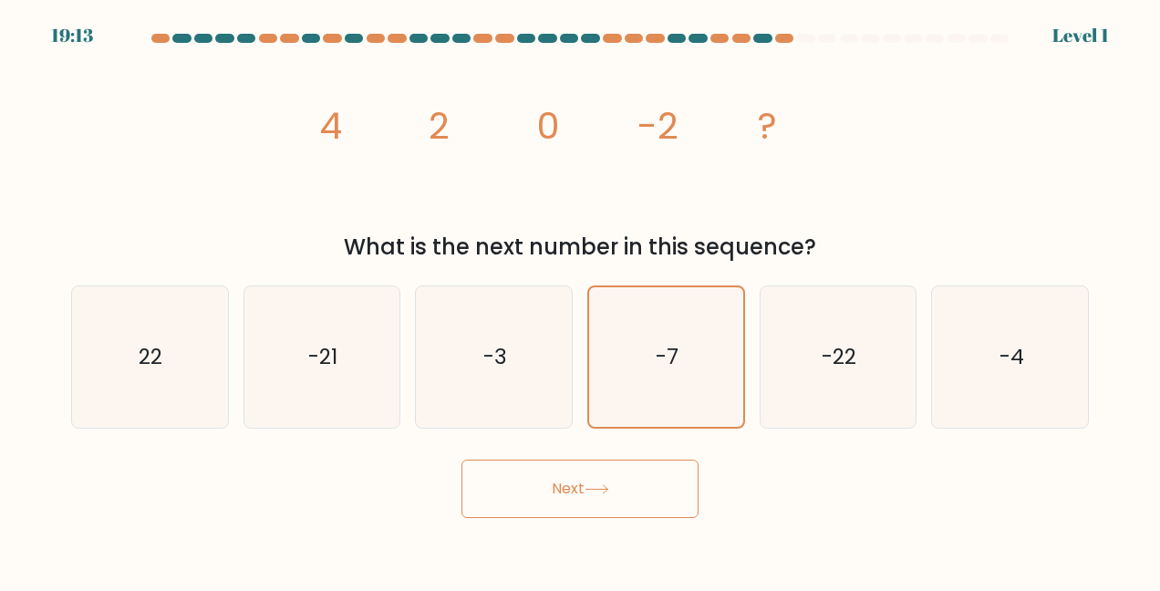
click at [587, 496] on button "Next" at bounding box center [579, 489] width 237 height 58
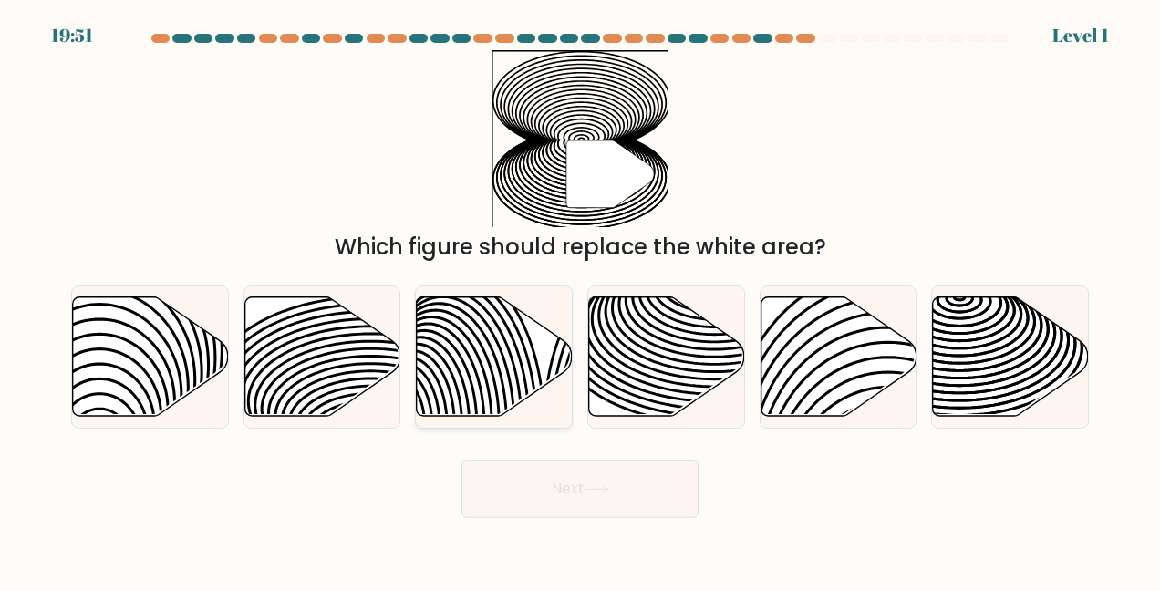
click at [505, 346] on icon at bounding box center [495, 355] width 156 height 119
click at [580, 300] on input "c." at bounding box center [580, 297] width 1 height 5
radio input "true"
click at [540, 475] on button "Next" at bounding box center [579, 489] width 237 height 58
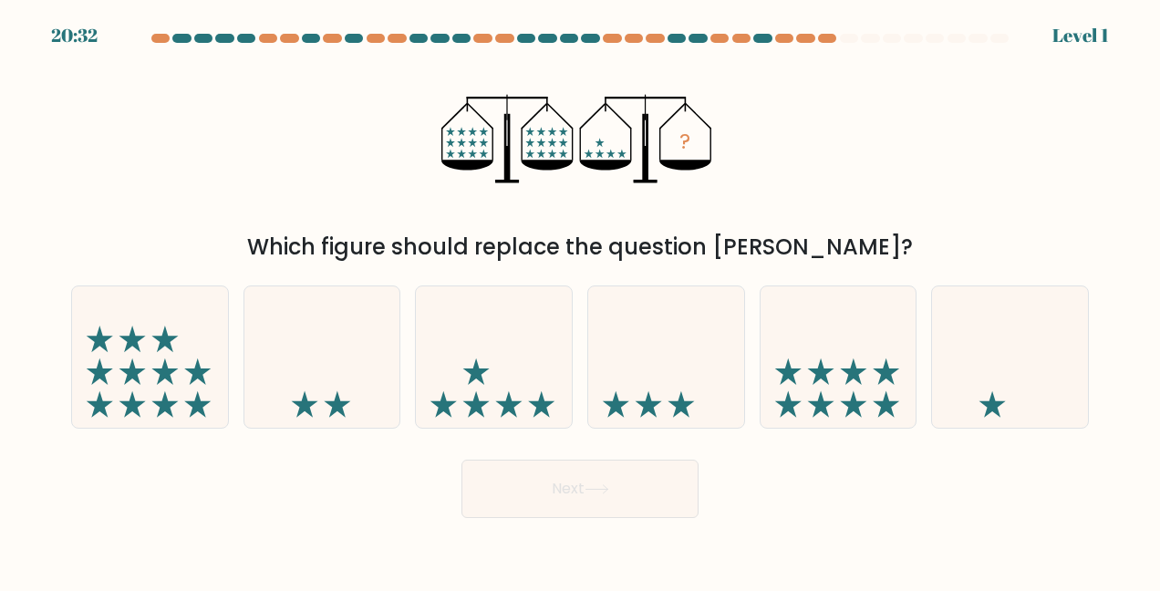
drag, startPoint x: 504, startPoint y: 372, endPoint x: 562, endPoint y: 476, distance: 118.8
click at [562, 476] on form at bounding box center [580, 276] width 1160 height 484
click at [562, 476] on button "Next" at bounding box center [579, 489] width 237 height 58
click at [482, 374] on icon at bounding box center [494, 357] width 156 height 129
click at [580, 300] on input "c." at bounding box center [580, 297] width 1 height 5
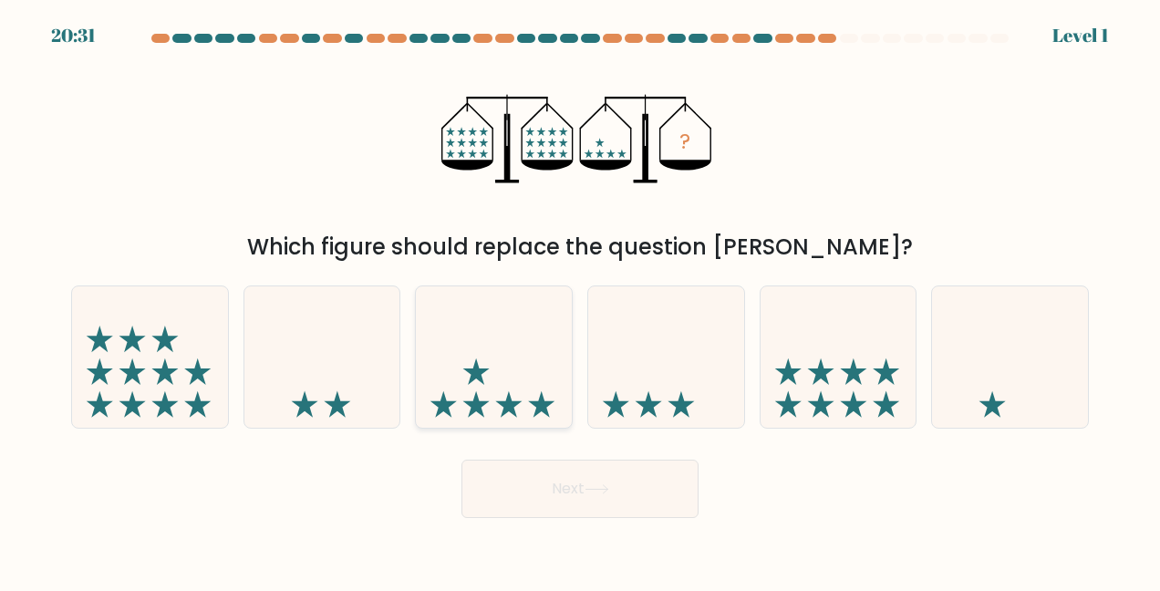
radio input "true"
click at [551, 503] on button "Next" at bounding box center [579, 489] width 237 height 58
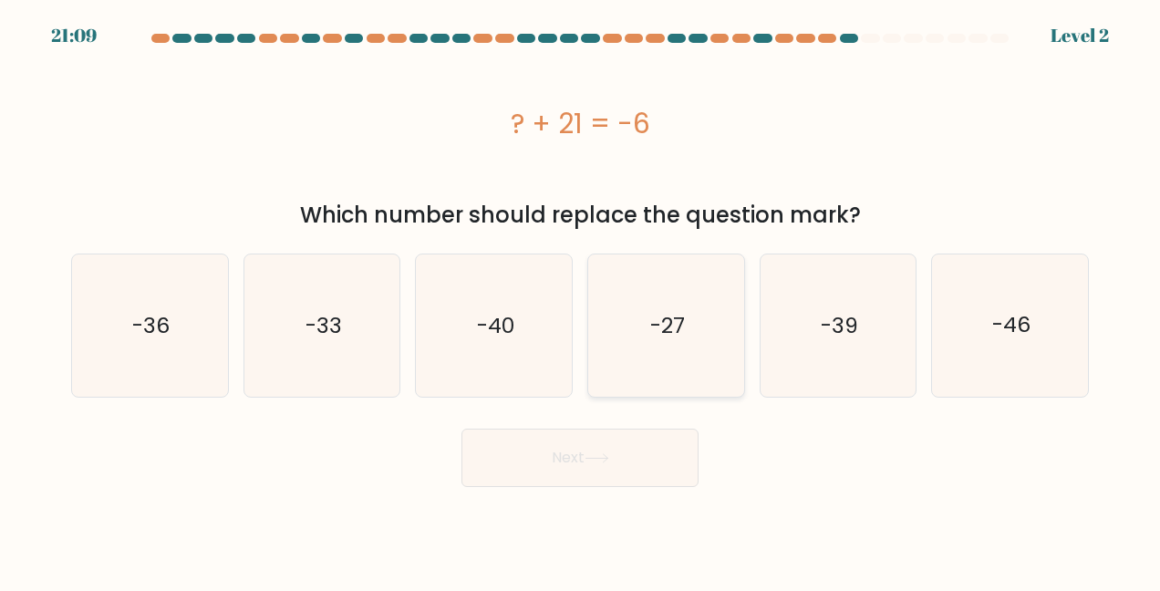
click at [686, 353] on icon "-27" at bounding box center [666, 325] width 142 height 142
click at [581, 300] on input "d. -27" at bounding box center [580, 297] width 1 height 5
radio input "true"
click at [604, 441] on button "Next" at bounding box center [579, 458] width 237 height 58
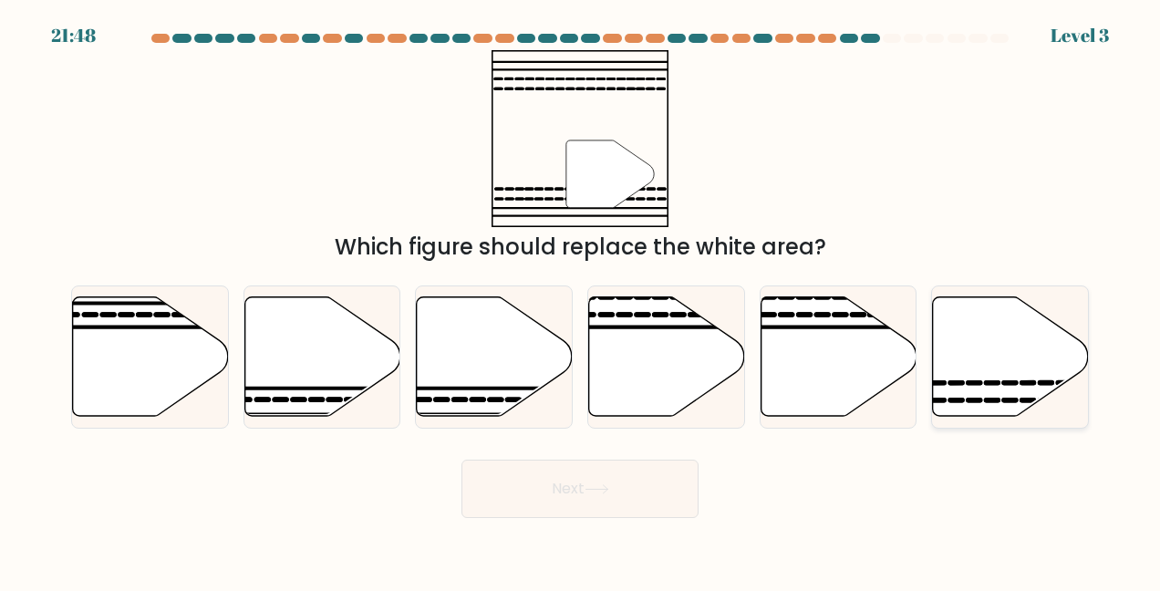
click at [945, 345] on icon at bounding box center [1011, 355] width 156 height 119
click at [581, 300] on input "f." at bounding box center [580, 297] width 1 height 5
radio input "true"
click at [622, 479] on button "Next" at bounding box center [579, 489] width 237 height 58
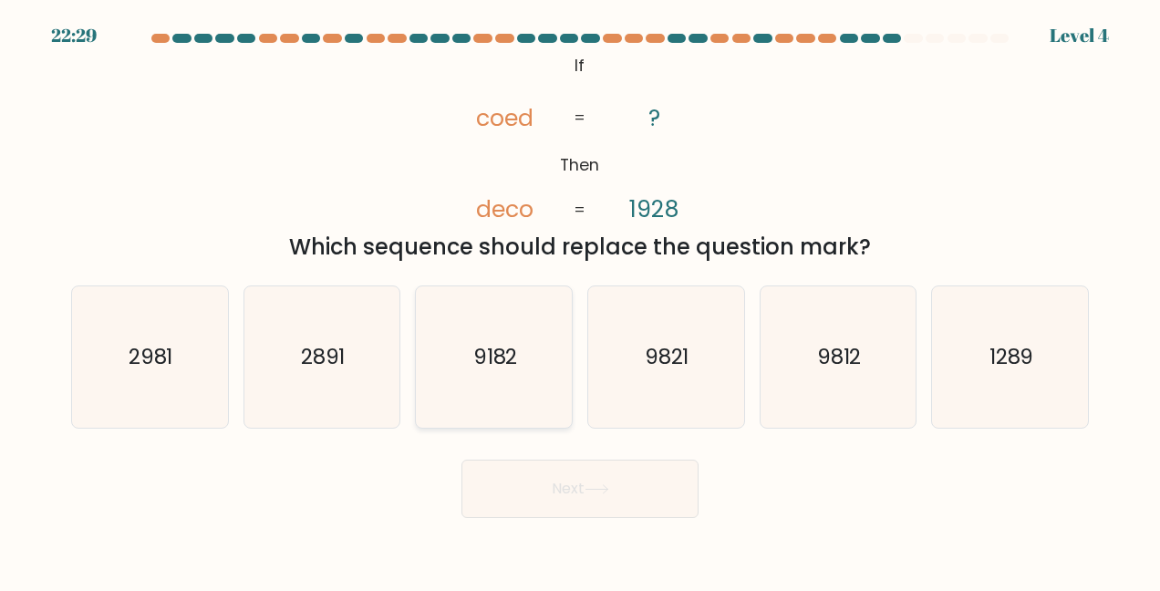
click at [476, 301] on icon "9182" at bounding box center [494, 357] width 142 height 142
click at [580, 300] on input "c. 9182" at bounding box center [580, 297] width 1 height 5
radio input "true"
click at [523, 505] on button "Next" at bounding box center [579, 489] width 237 height 58
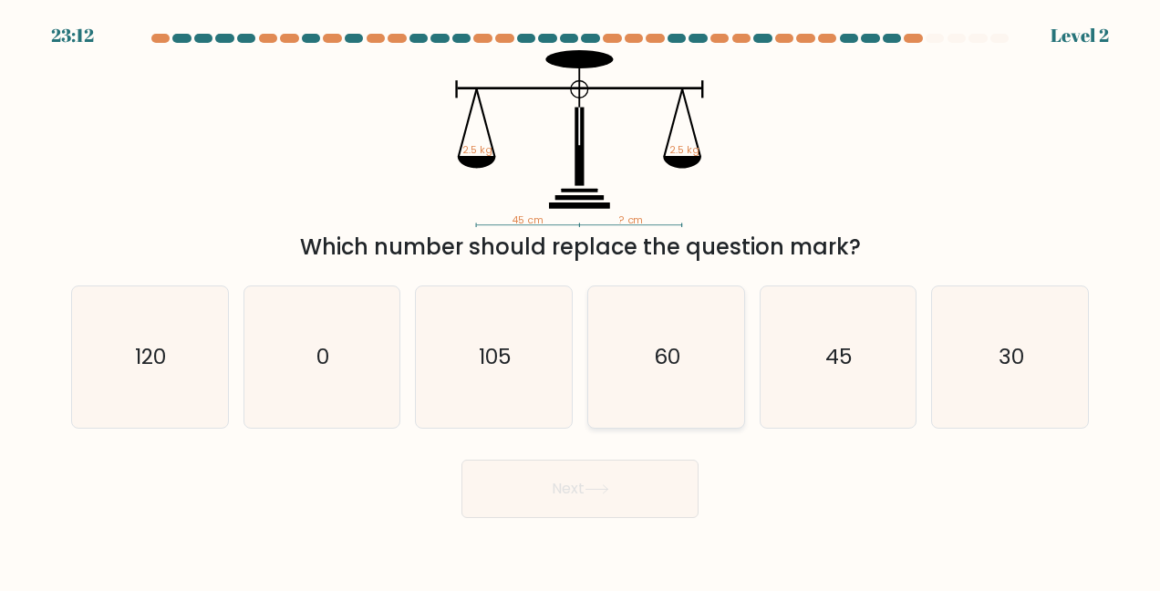
click at [678, 388] on icon "60" at bounding box center [666, 357] width 142 height 142
click at [581, 300] on input "d. 60" at bounding box center [580, 297] width 1 height 5
radio input "true"
click at [596, 471] on button "Next" at bounding box center [579, 489] width 237 height 58
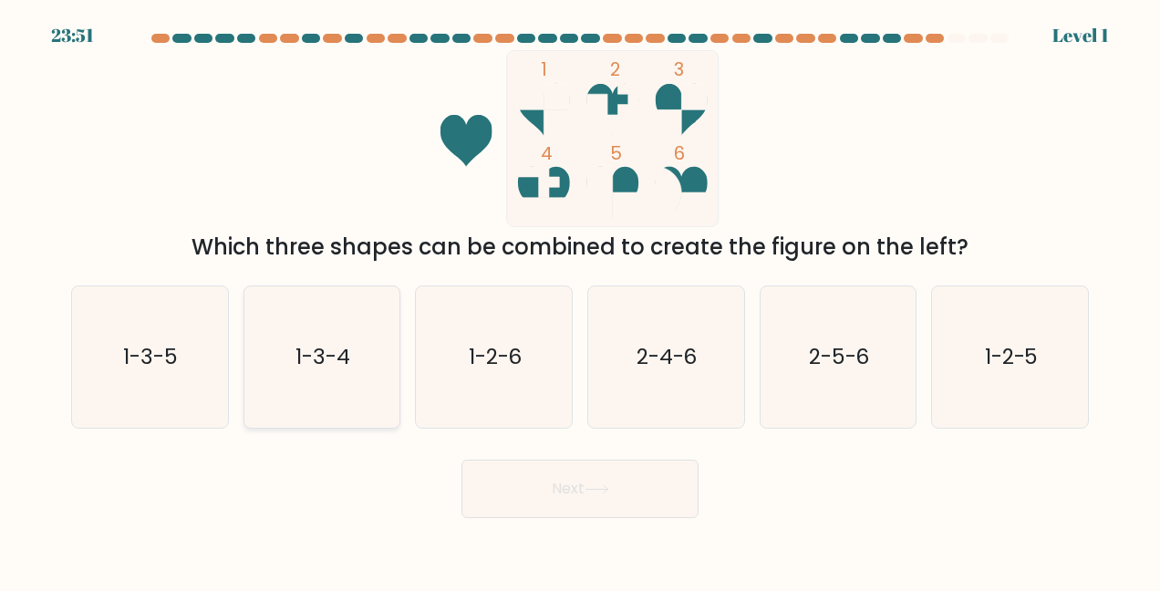
click at [332, 387] on icon "1-3-4" at bounding box center [322, 357] width 142 height 142
click at [580, 300] on input "b. 1-3-4" at bounding box center [580, 297] width 1 height 5
radio input "true"
click at [536, 492] on button "Next" at bounding box center [579, 489] width 237 height 58
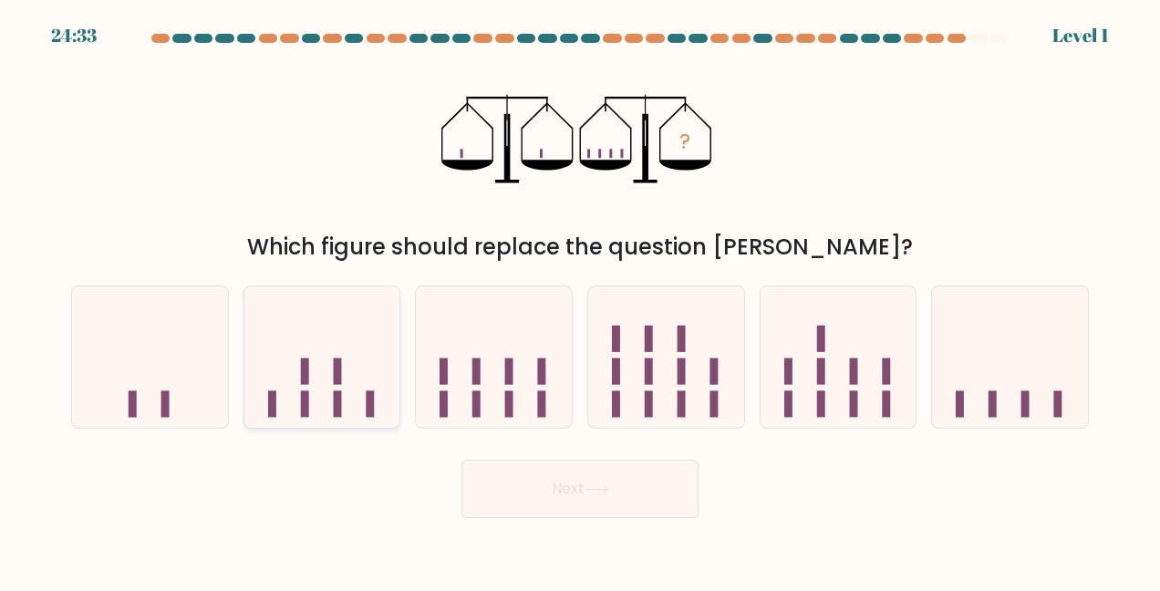
click at [294, 359] on icon at bounding box center [322, 357] width 156 height 129
click at [580, 300] on input "b." at bounding box center [580, 297] width 1 height 5
radio input "true"
click at [560, 483] on button "Next" at bounding box center [579, 489] width 237 height 58
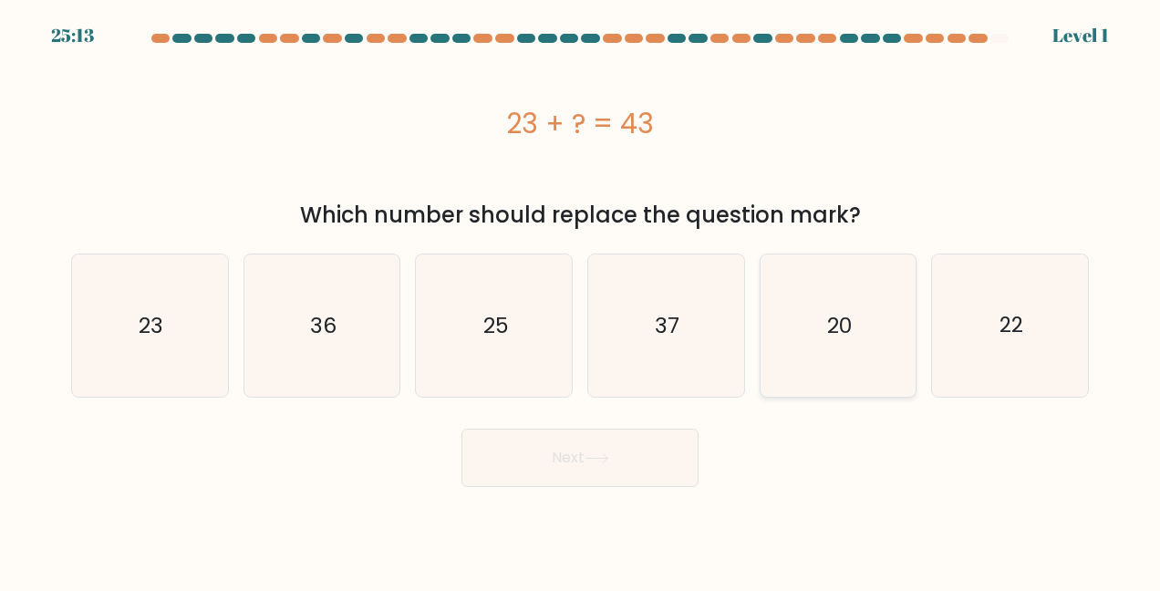
click at [832, 345] on icon "20" at bounding box center [838, 325] width 142 height 142
click at [581, 300] on input "e. 20" at bounding box center [580, 297] width 1 height 5
radio input "true"
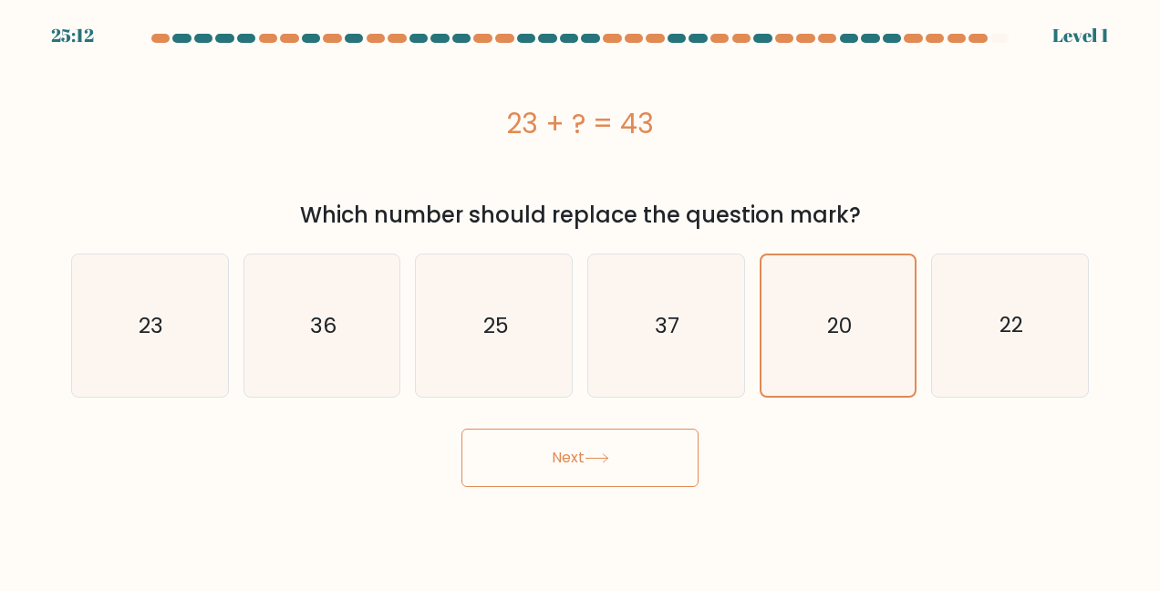
click at [540, 460] on button "Next" at bounding box center [579, 458] width 237 height 58
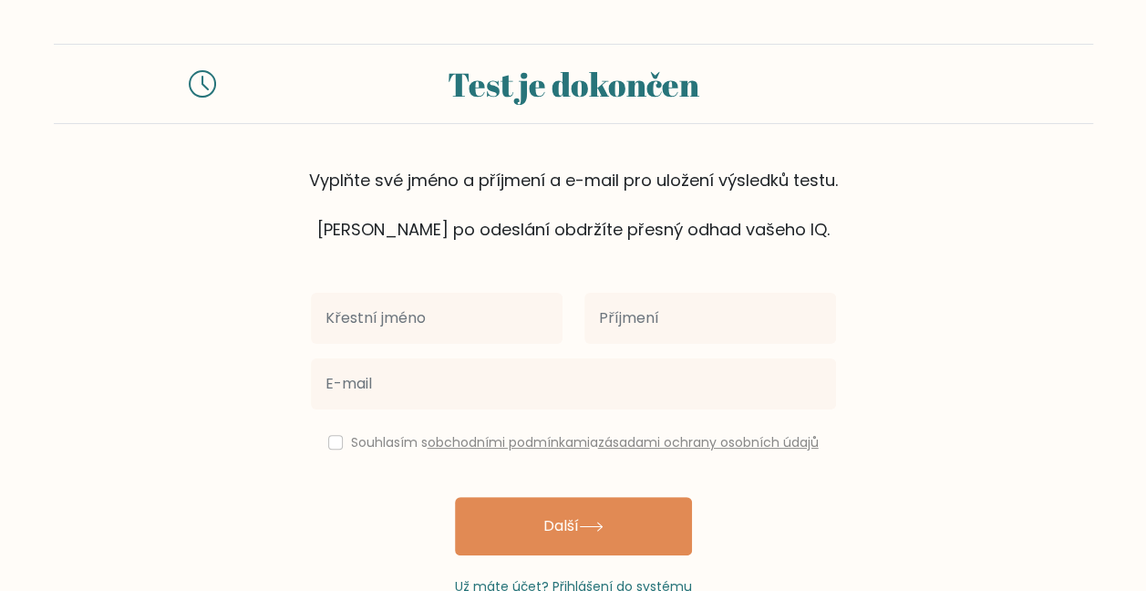
click at [496, 315] on input "text" at bounding box center [437, 318] width 252 height 51
click at [452, 321] on input "[PERSON_NAME]" at bounding box center [437, 318] width 252 height 51
type input "[PERSON_NAME]"
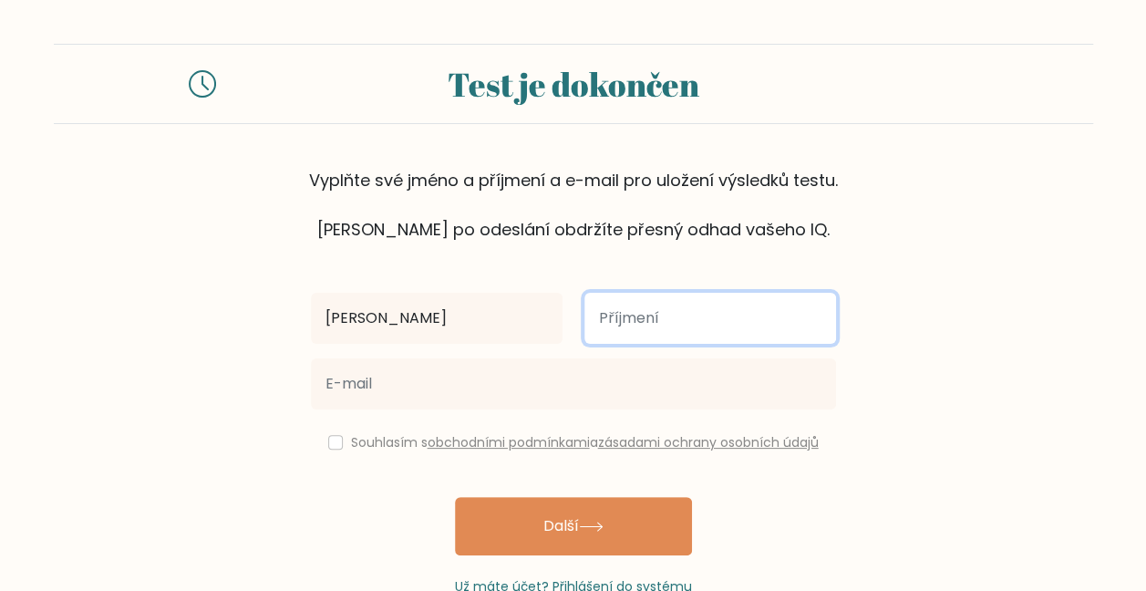
click at [642, 318] on input "text" at bounding box center [711, 318] width 252 height 51
type input "[PERSON_NAME]"
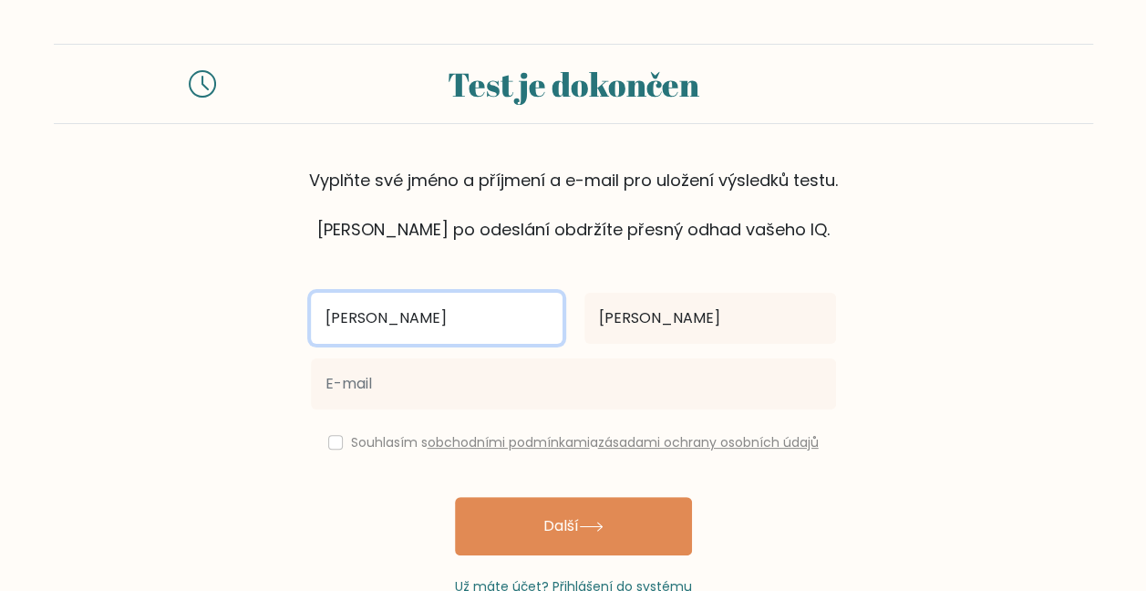
click at [506, 316] on input "[PERSON_NAME]" at bounding box center [437, 318] width 252 height 51
type input "[PERSON_NAME]"
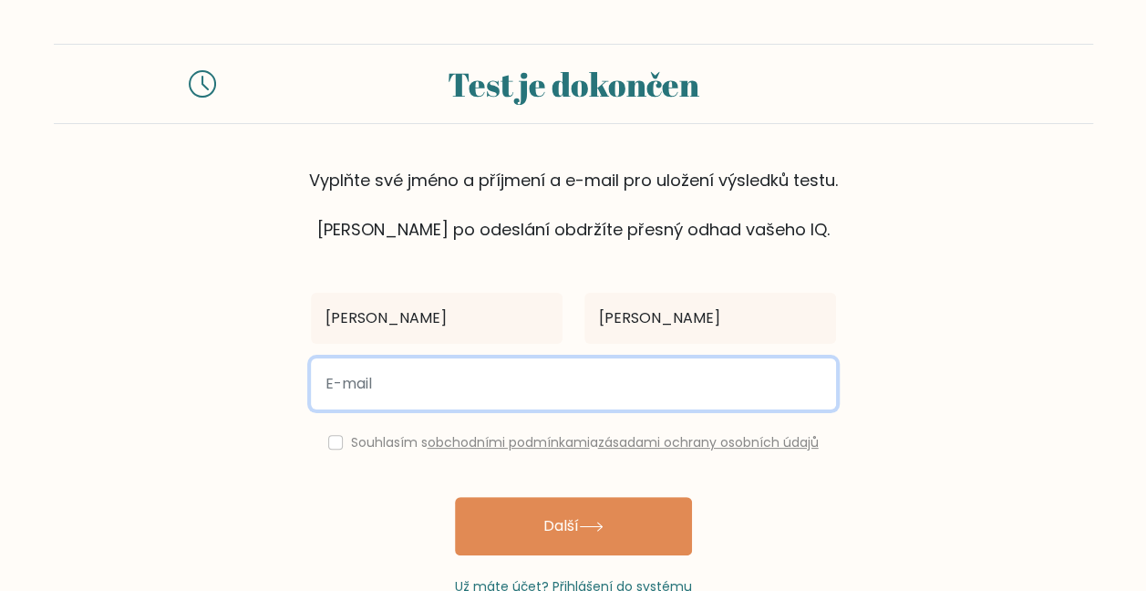
click at [491, 395] on input "email" at bounding box center [573, 383] width 525 height 51
type input "[EMAIL_ADDRESS][DOMAIN_NAME]"
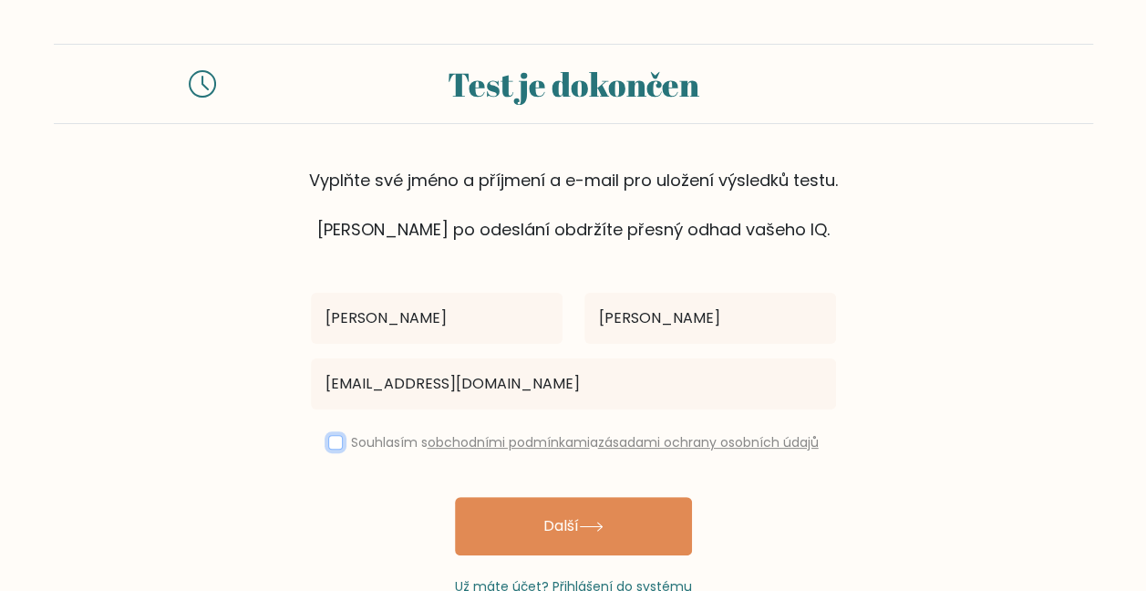
click at [333, 447] on input "checkbox" at bounding box center [335, 442] width 15 height 15
checkbox input "true"
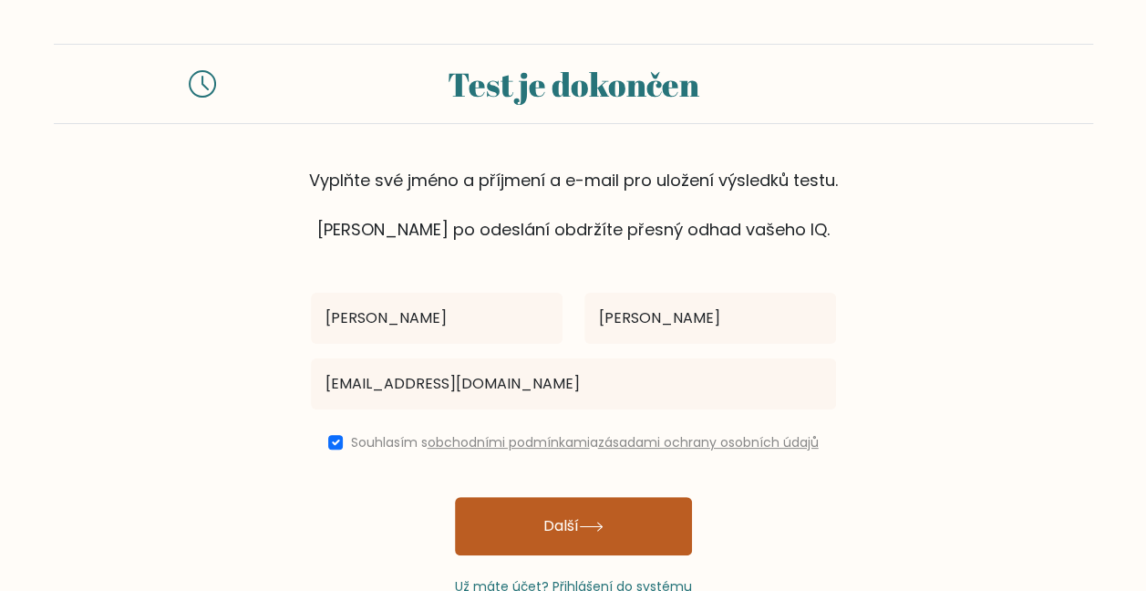
click at [540, 522] on button "Další" at bounding box center [573, 526] width 237 height 58
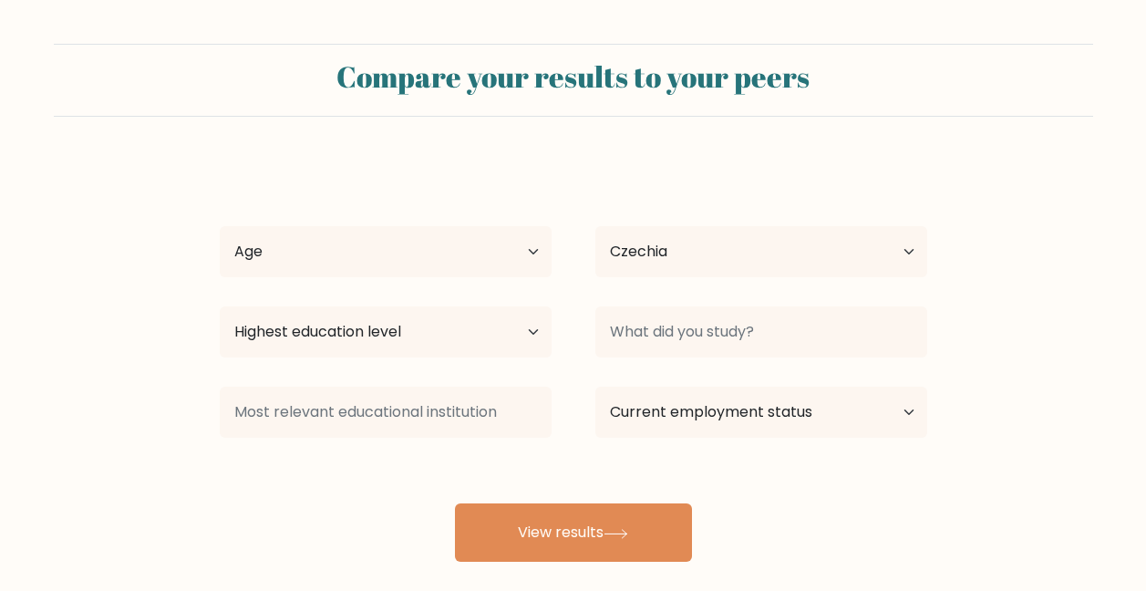
select select "CZ"
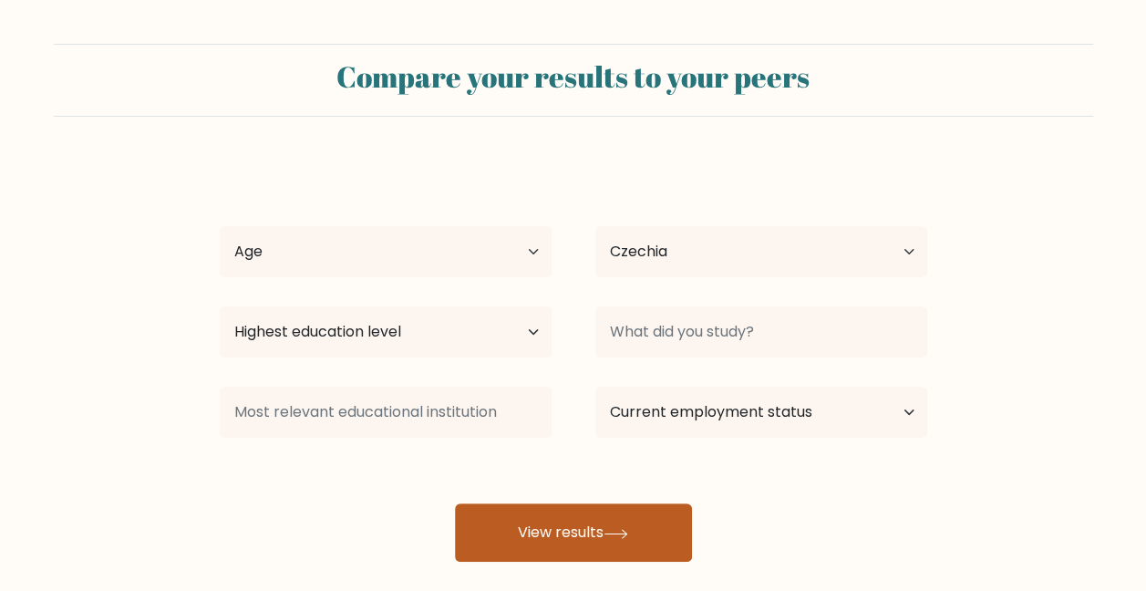
click at [536, 520] on button "View results" at bounding box center [573, 532] width 237 height 58
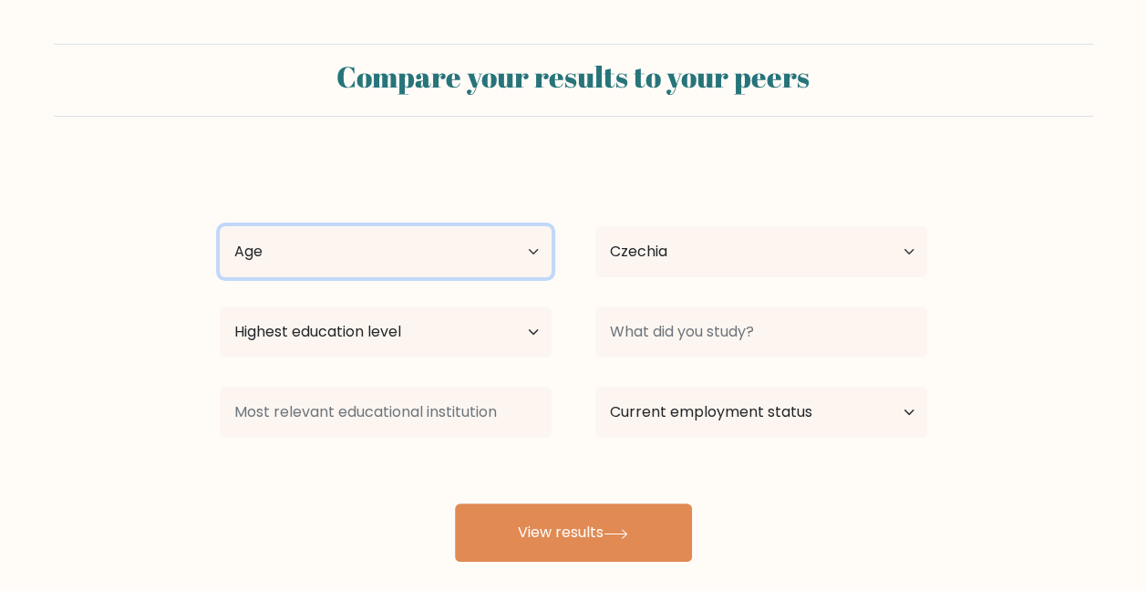
click at [531, 257] on select "Age Under 18 years old 18-24 years old 25-34 years old 35-44 years old 45-54 ye…" at bounding box center [386, 251] width 332 height 51
select select "25_34"
click at [220, 226] on select "Age Under 18 years old 18-24 years old 25-34 years old 35-44 years old 45-54 ye…" at bounding box center [386, 251] width 332 height 51
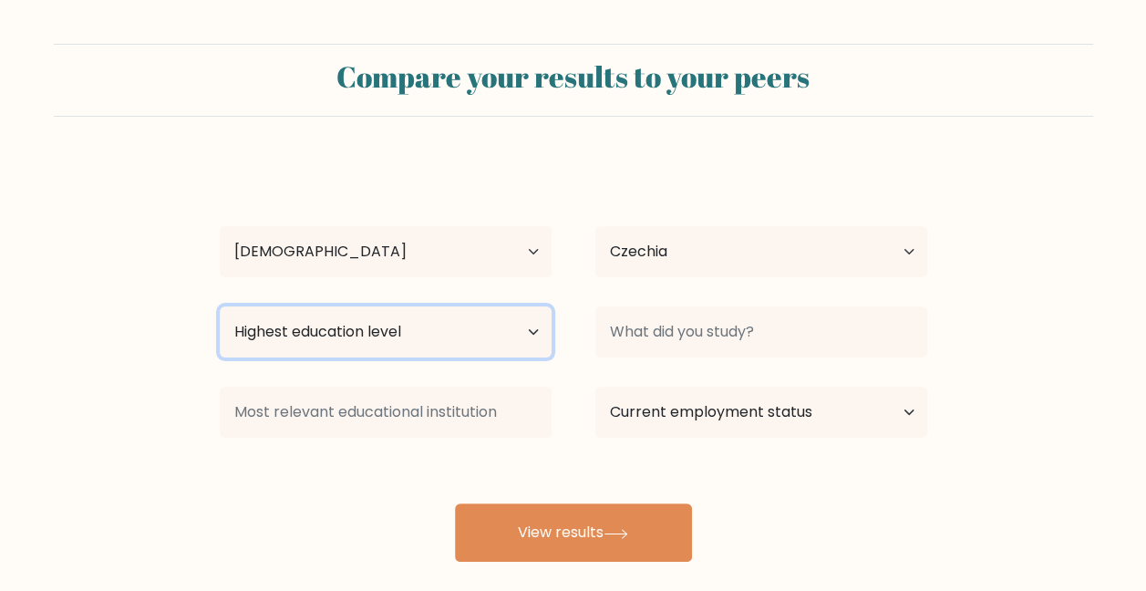
click at [507, 334] on select "Highest education level No schooling Primary Lower Secondary Upper Secondary Oc…" at bounding box center [386, 331] width 332 height 51
select select "primary"
click at [220, 306] on select "Highest education level No schooling Primary Lower Secondary Upper Secondary Oc…" at bounding box center [386, 331] width 332 height 51
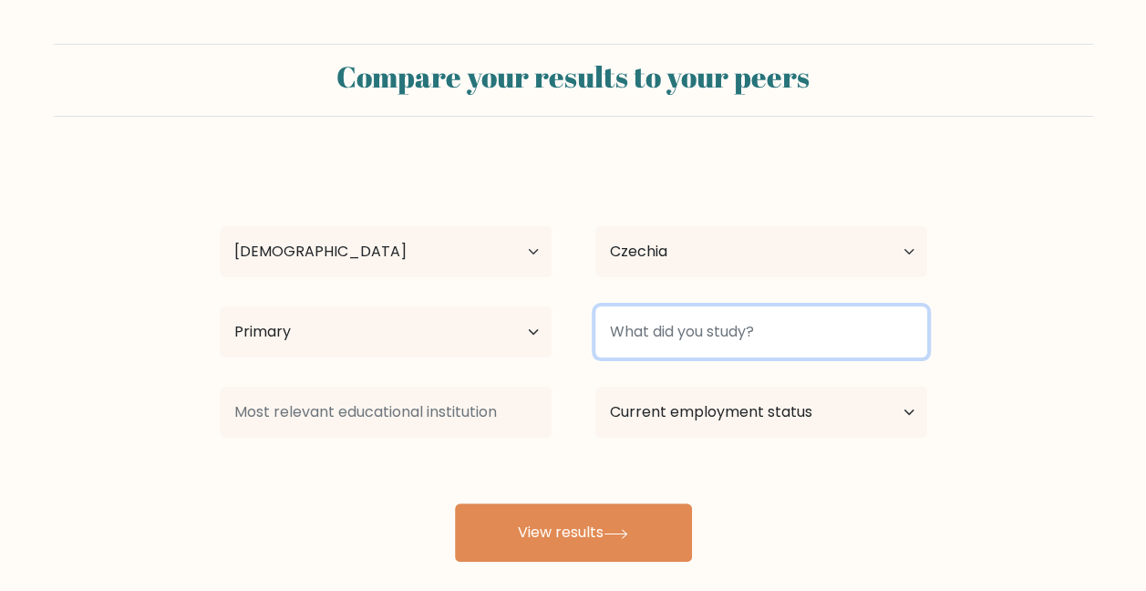
click at [827, 336] on input at bounding box center [762, 331] width 332 height 51
type input "3"
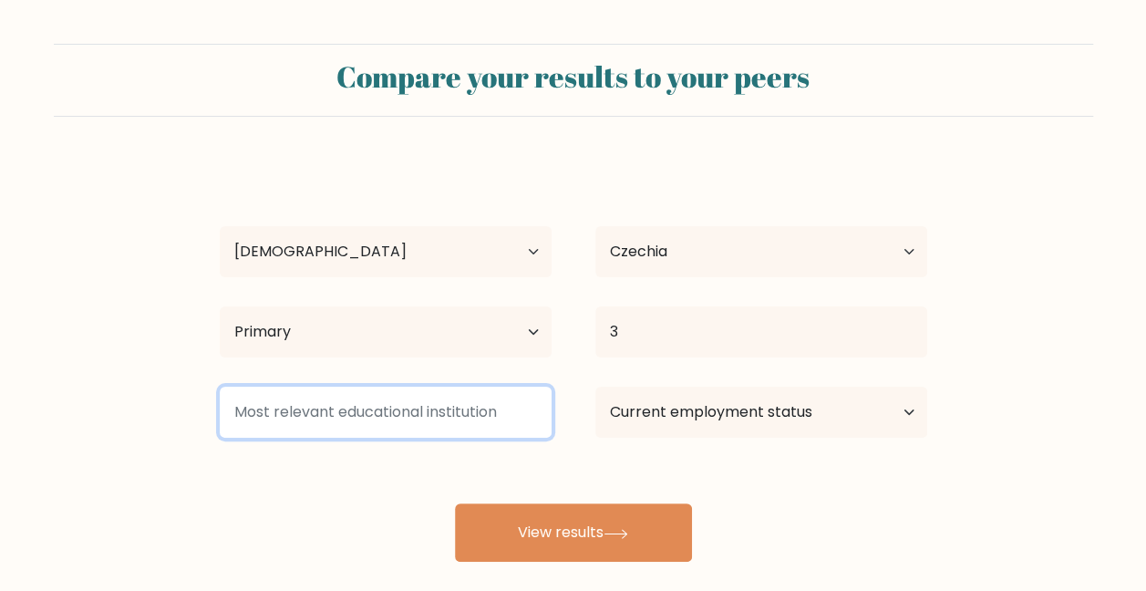
click at [417, 426] on input at bounding box center [386, 412] width 332 height 51
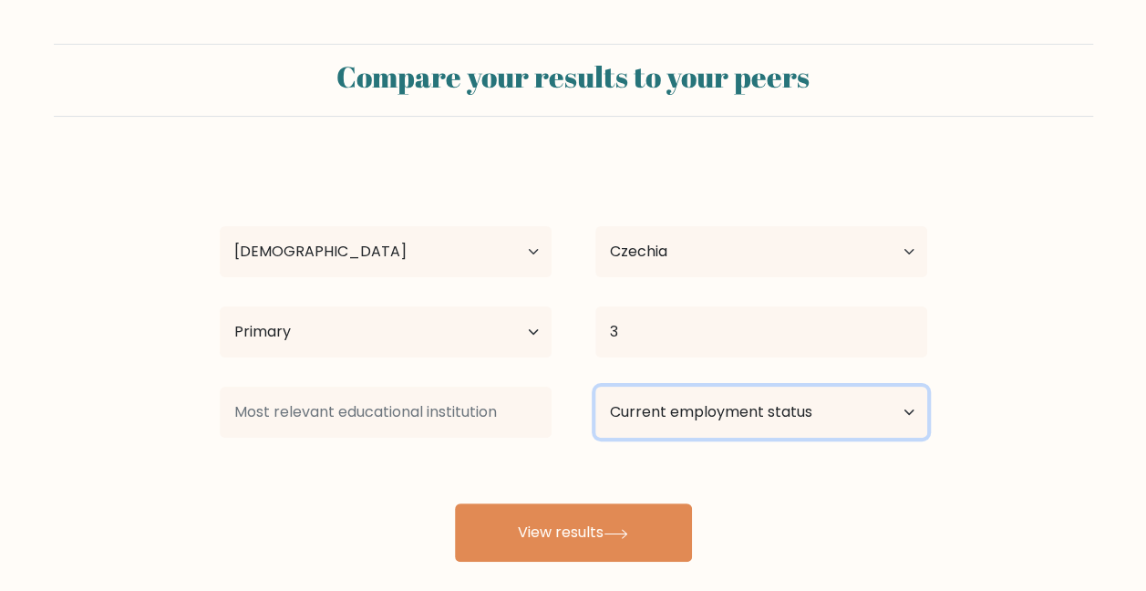
click at [673, 420] on select "Current employment status Employed Student Retired Other / prefer not to answer" at bounding box center [762, 412] width 332 height 51
select select "student"
click at [596, 387] on select "Current employment status Employed Student Retired Other / prefer not to answer" at bounding box center [762, 412] width 332 height 51
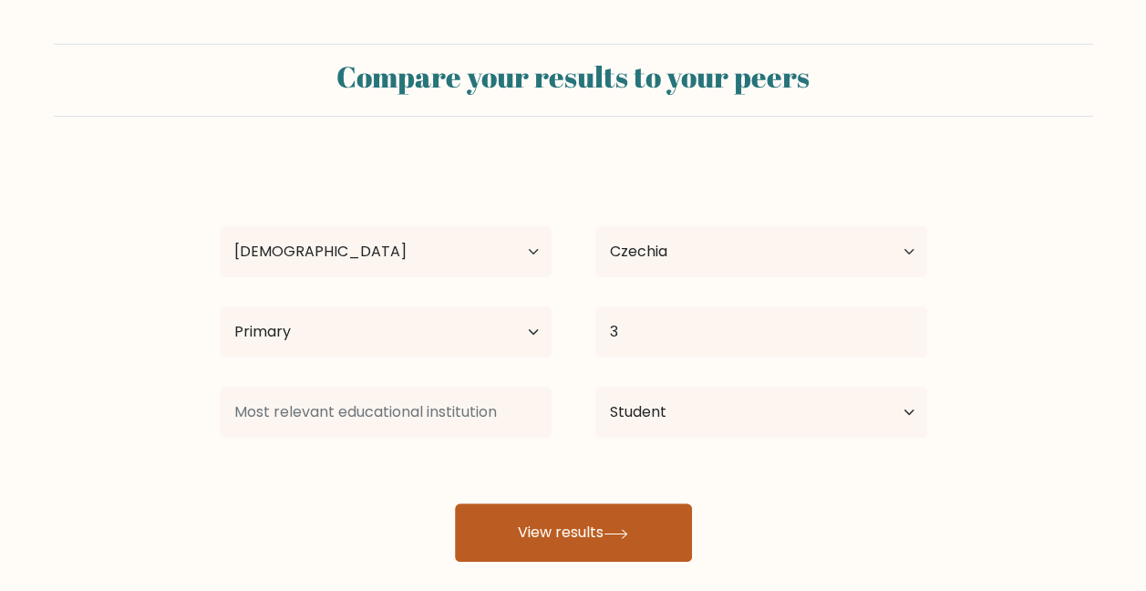
click at [631, 516] on button "View results" at bounding box center [573, 532] width 237 height 58
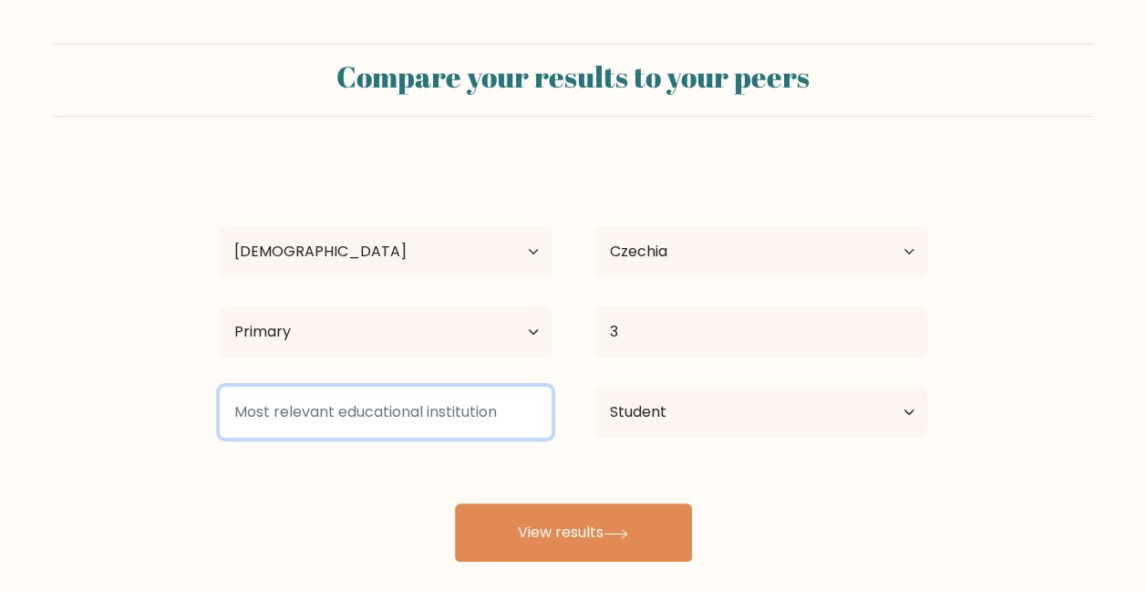
click at [466, 412] on input at bounding box center [386, 412] width 332 height 51
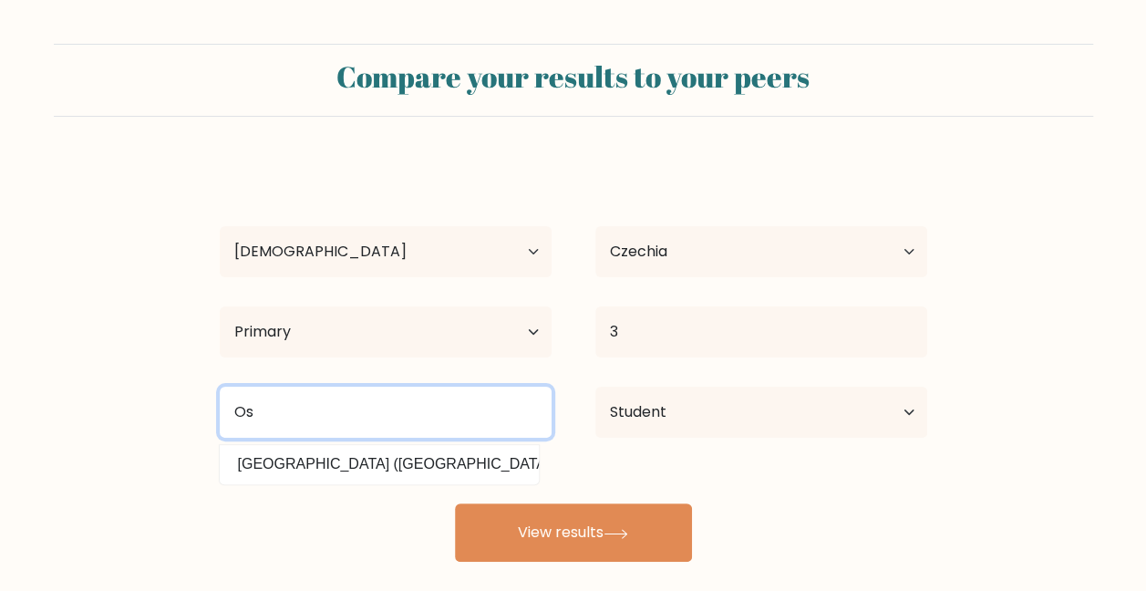
type input "O"
type input "P"
type input "M"
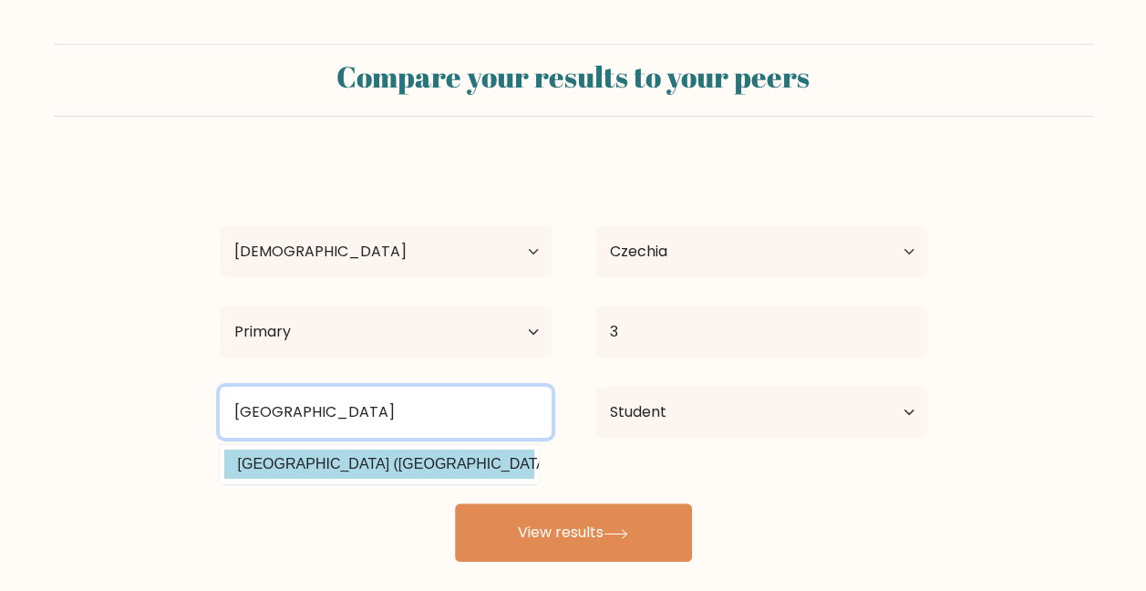
type input "Ostrava"
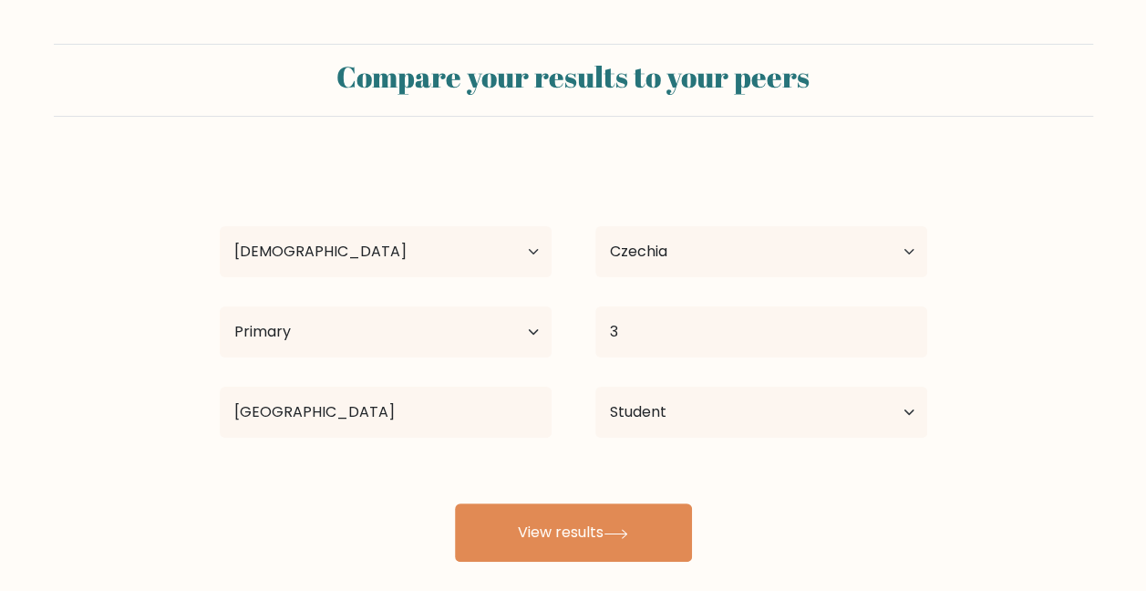
click at [483, 465] on div "Markéta Bártková Age Under 18 years old 18-24 years old 25-34 years old 35-44 y…" at bounding box center [574, 361] width 730 height 401
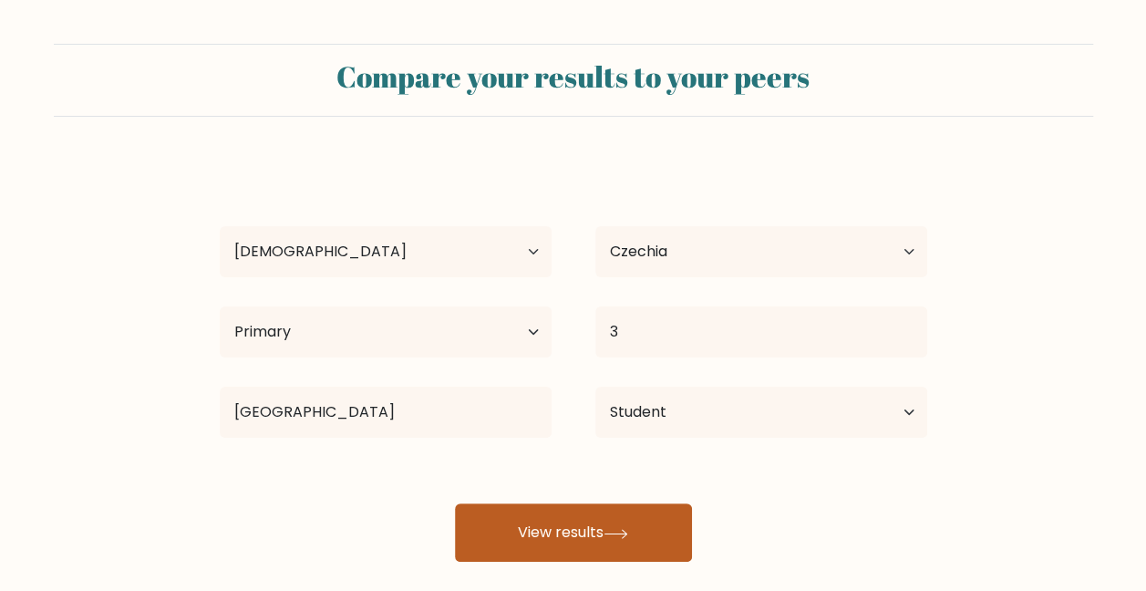
click at [578, 529] on button "View results" at bounding box center [573, 532] width 237 height 58
